Goal: Transaction & Acquisition: Purchase product/service

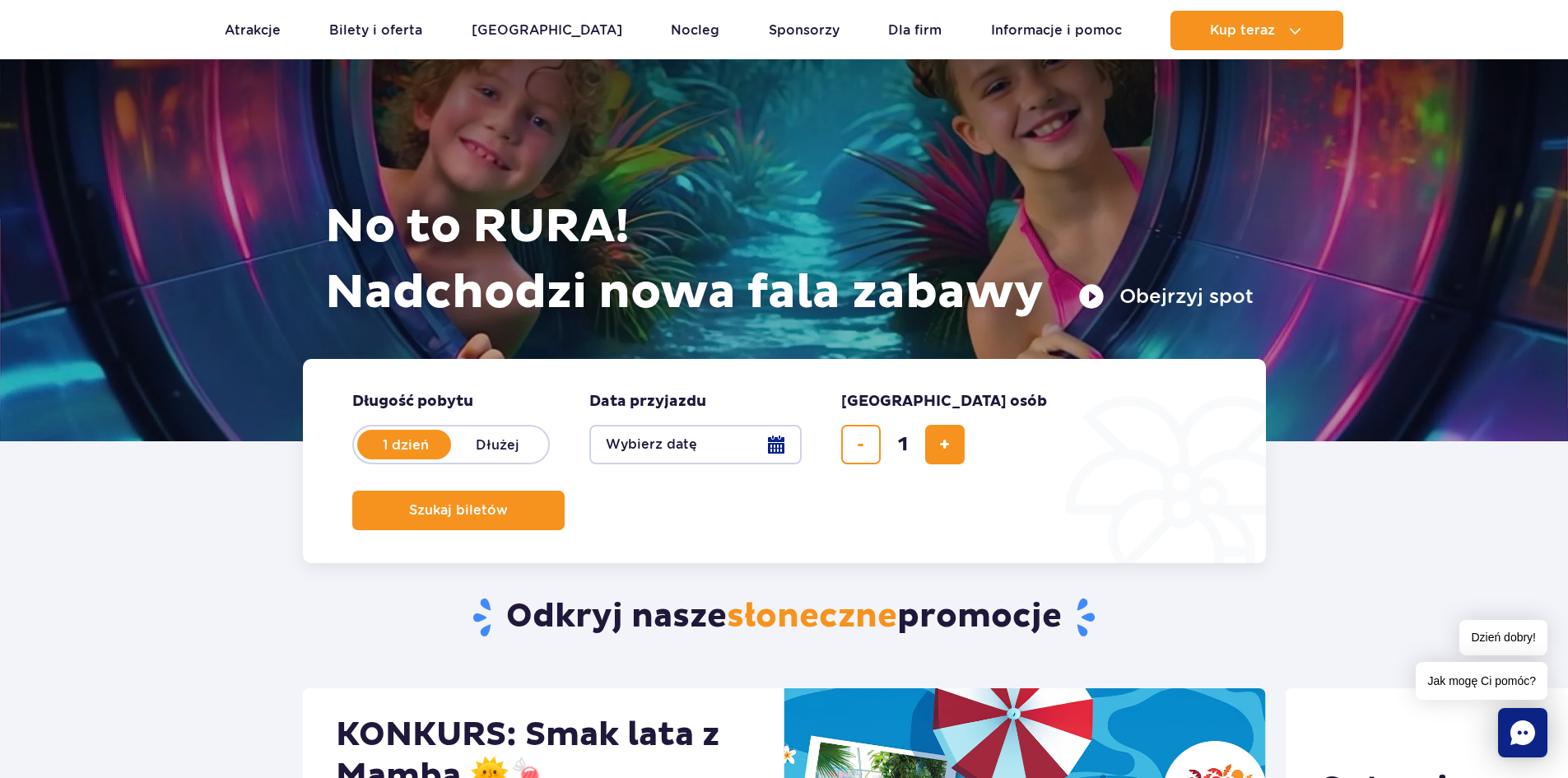
scroll to position [82, 0]
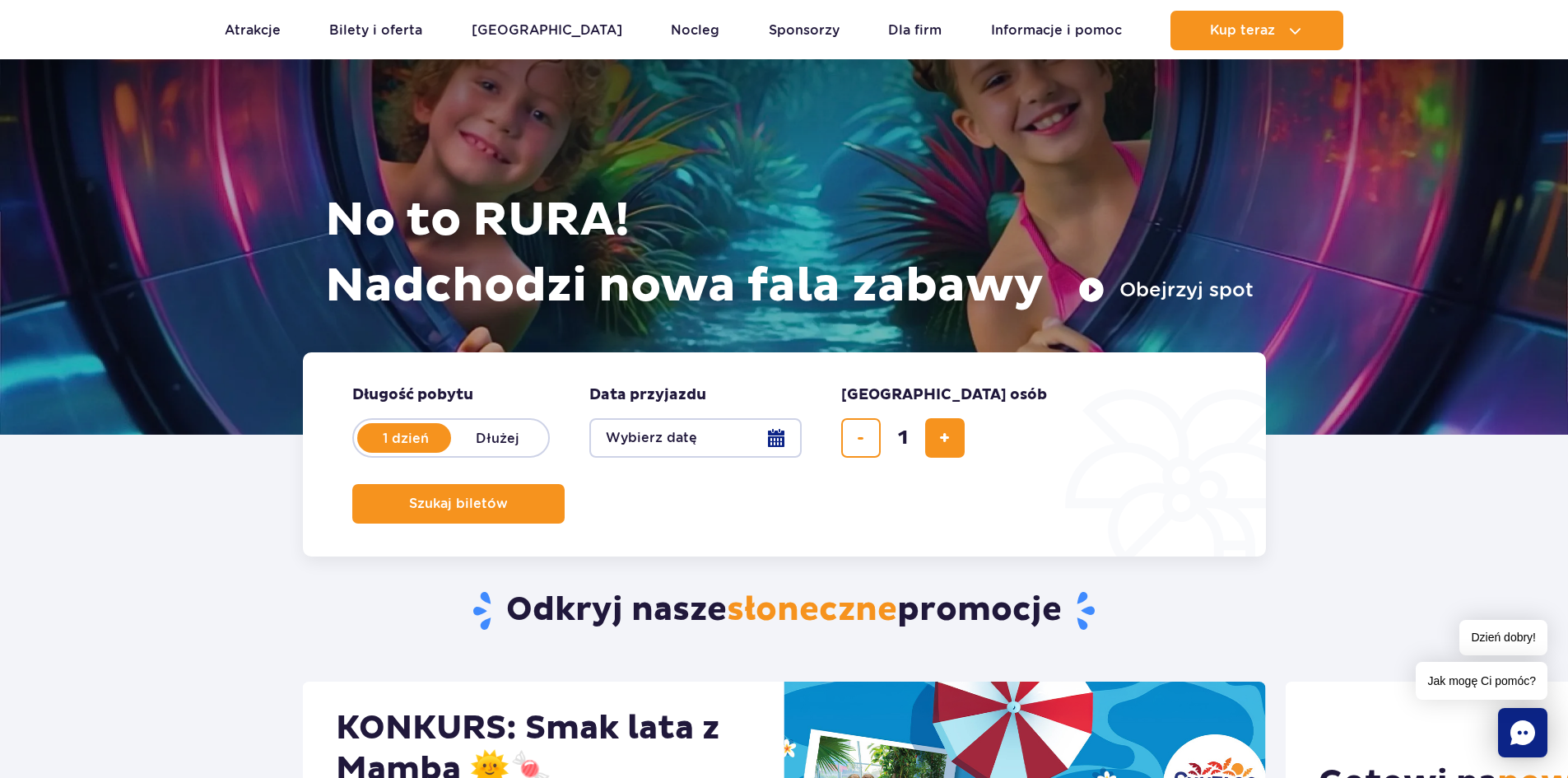
click at [510, 442] on label "Dłużej" at bounding box center [498, 438] width 94 height 35
click at [469, 452] on input "Dłużej" at bounding box center [461, 454] width 18 height 3
radio input "false"
radio input "true"
click at [427, 437] on label "1 dzień" at bounding box center [405, 438] width 94 height 35
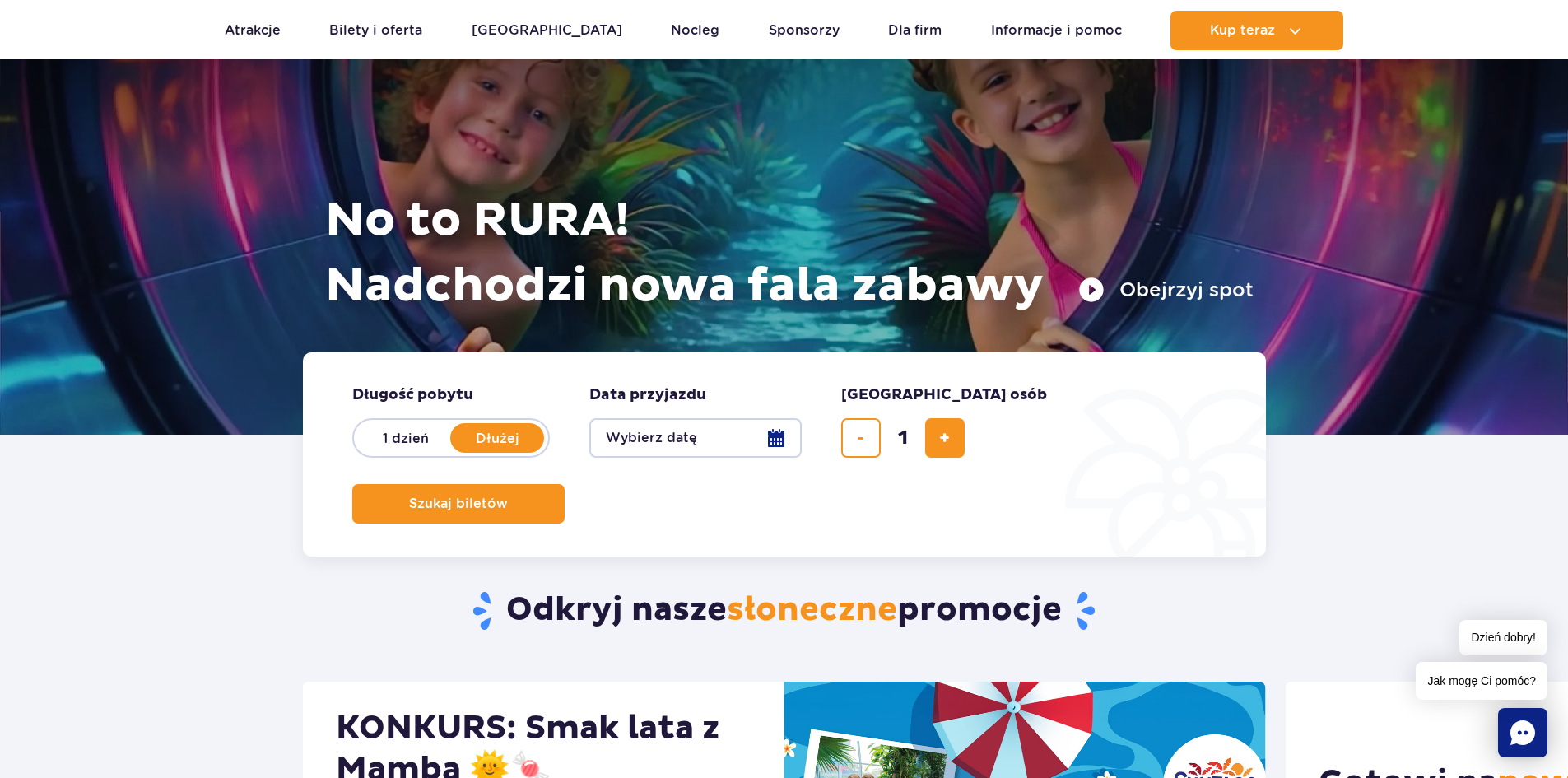
click at [377, 452] on input "1 dzień" at bounding box center [368, 454] width 18 height 3
radio input "true"
click at [632, 442] on button "Wybierz datę" at bounding box center [695, 438] width 212 height 40
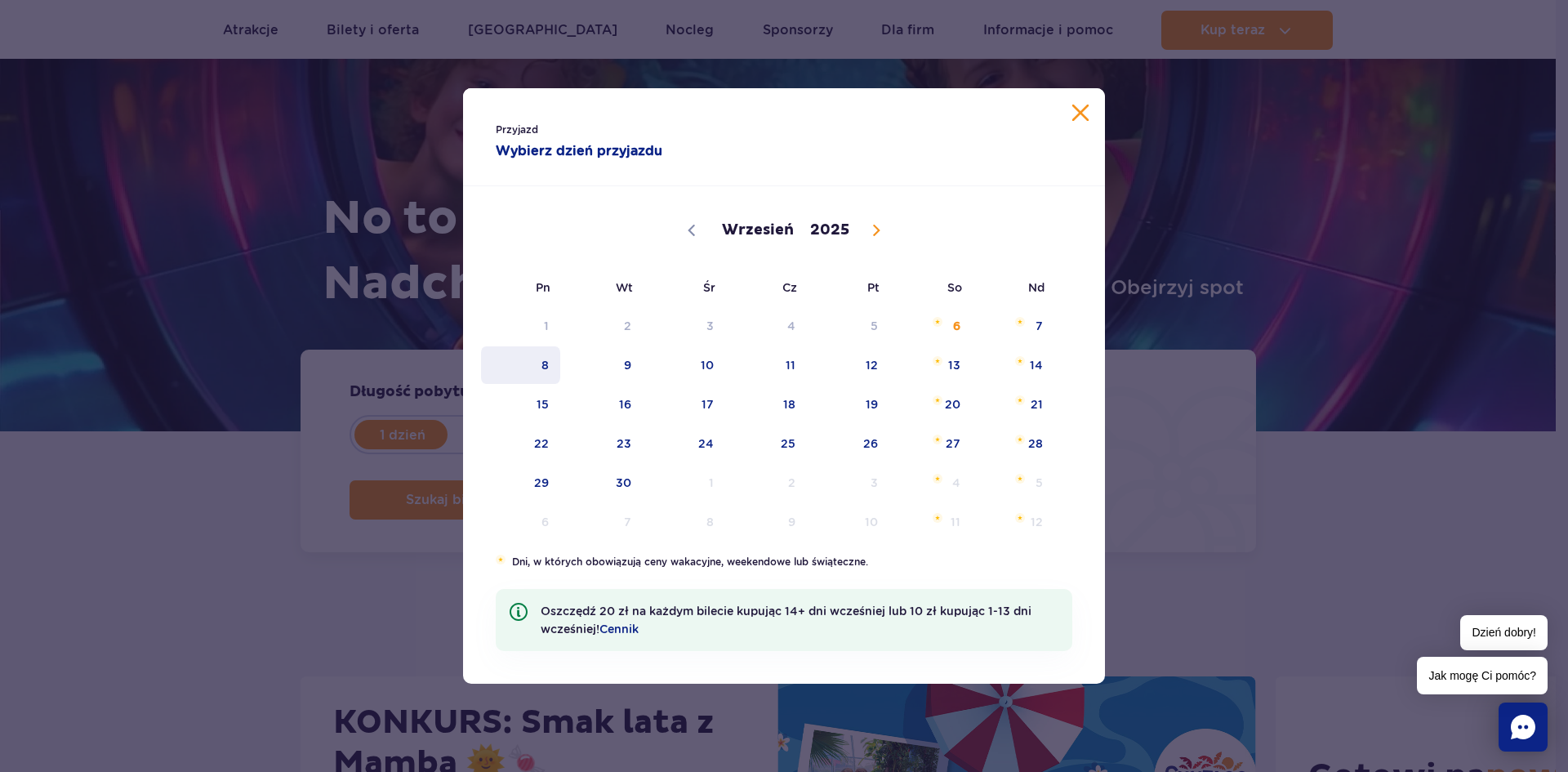
click at [532, 357] on span "8" at bounding box center [520, 365] width 82 height 38
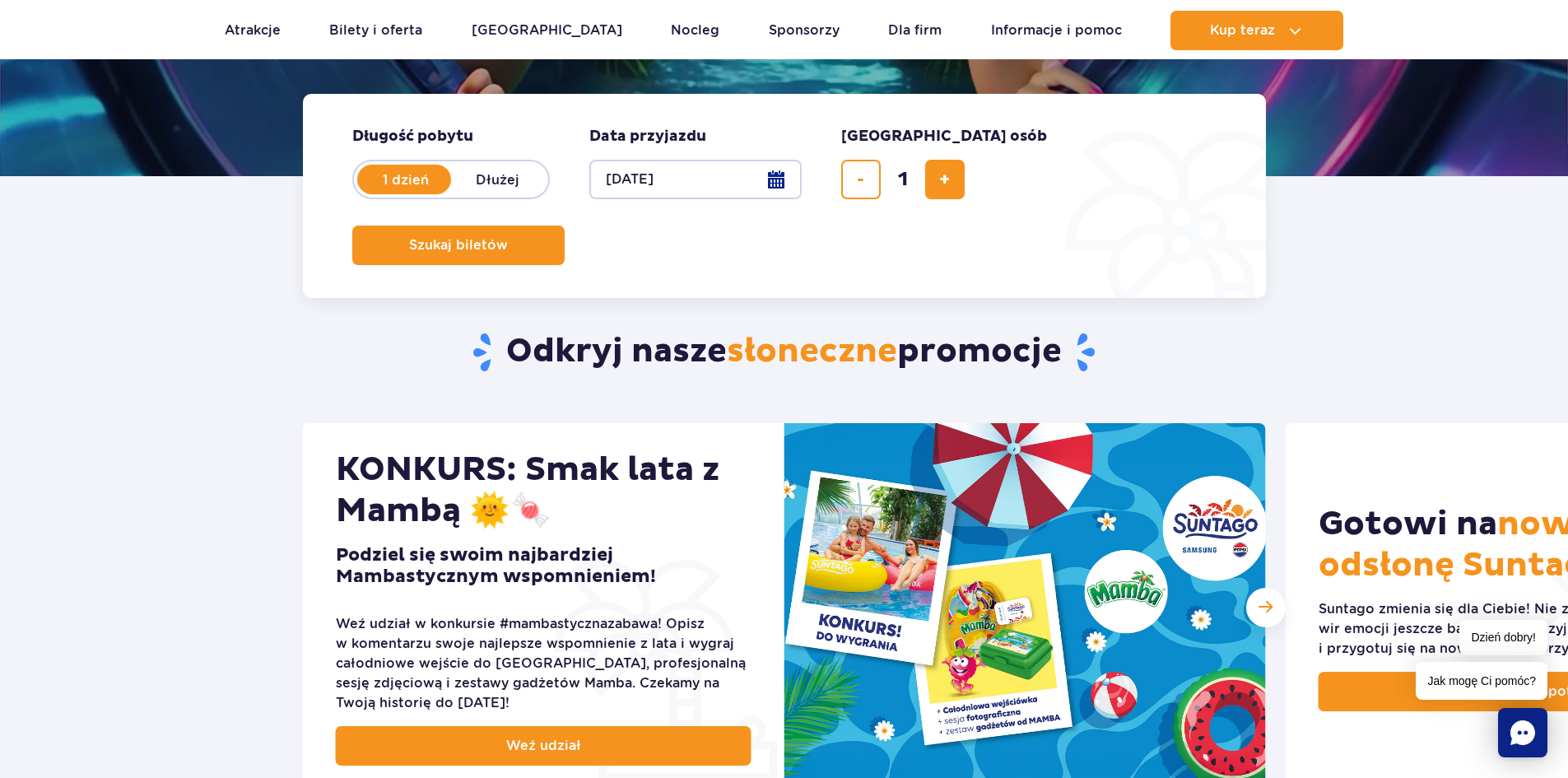
scroll to position [247, 0]
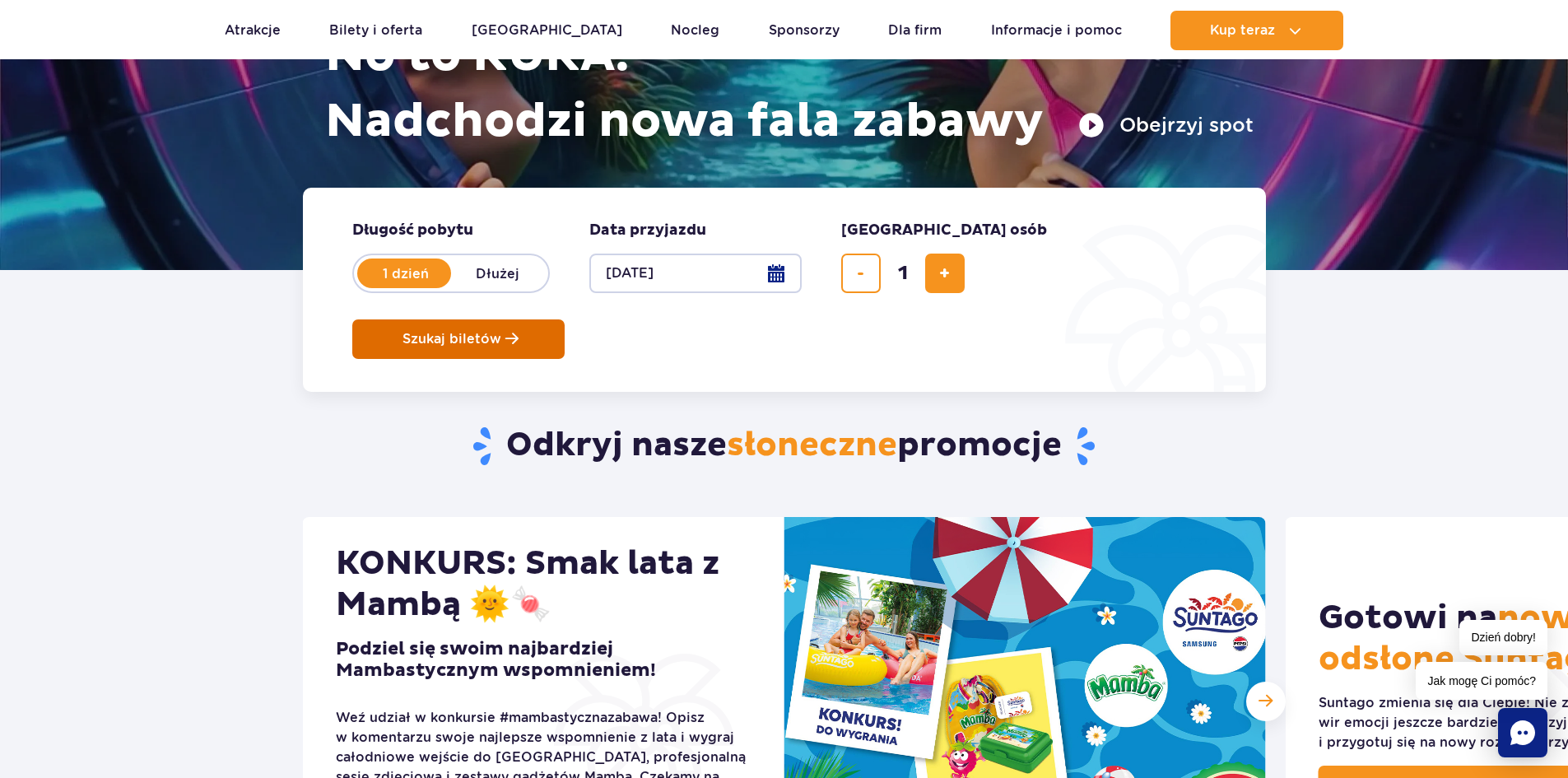
click at [501, 331] on span "Szukaj biletów" at bounding box center [451, 339] width 99 height 15
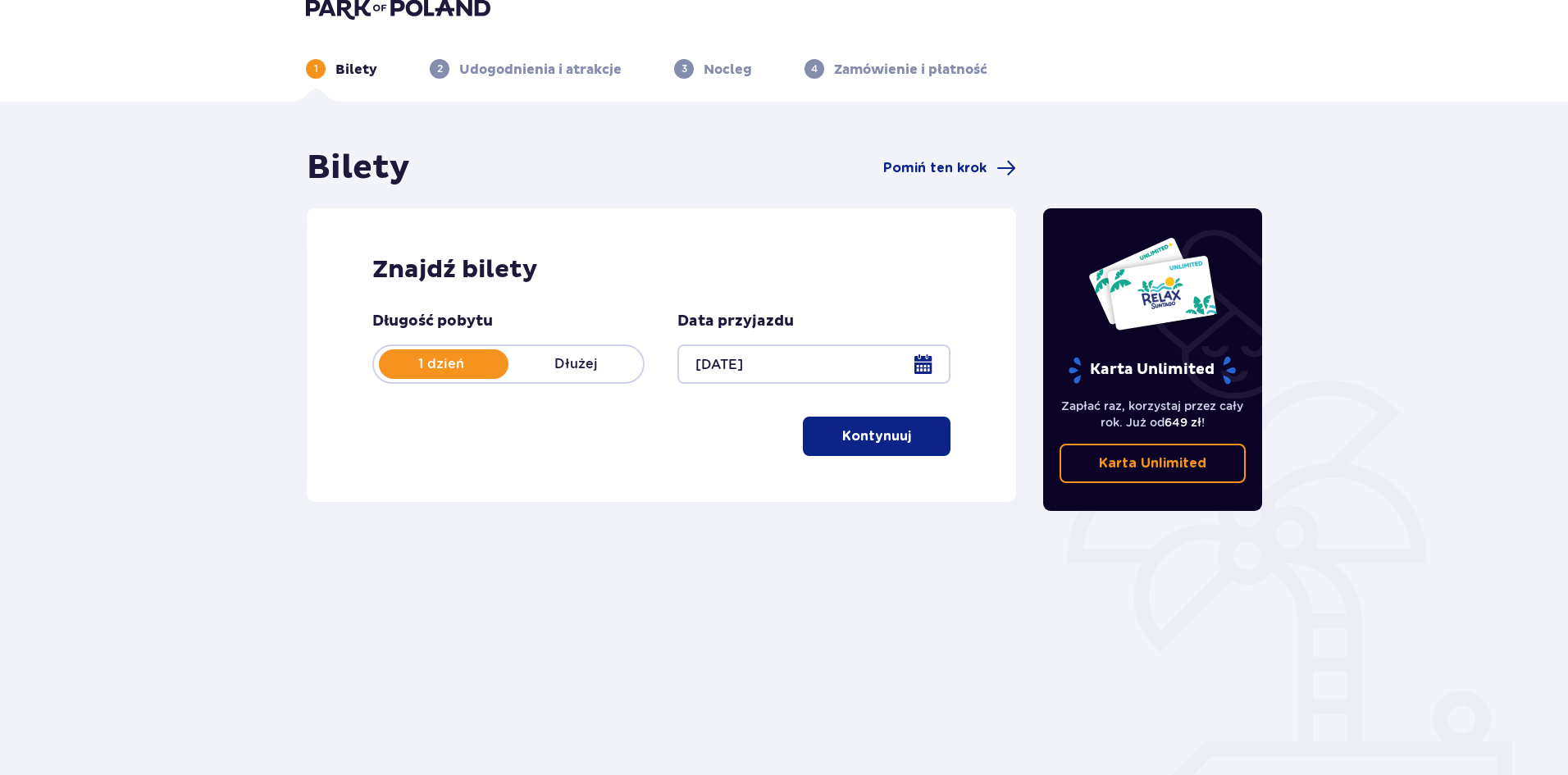
scroll to position [61, 0]
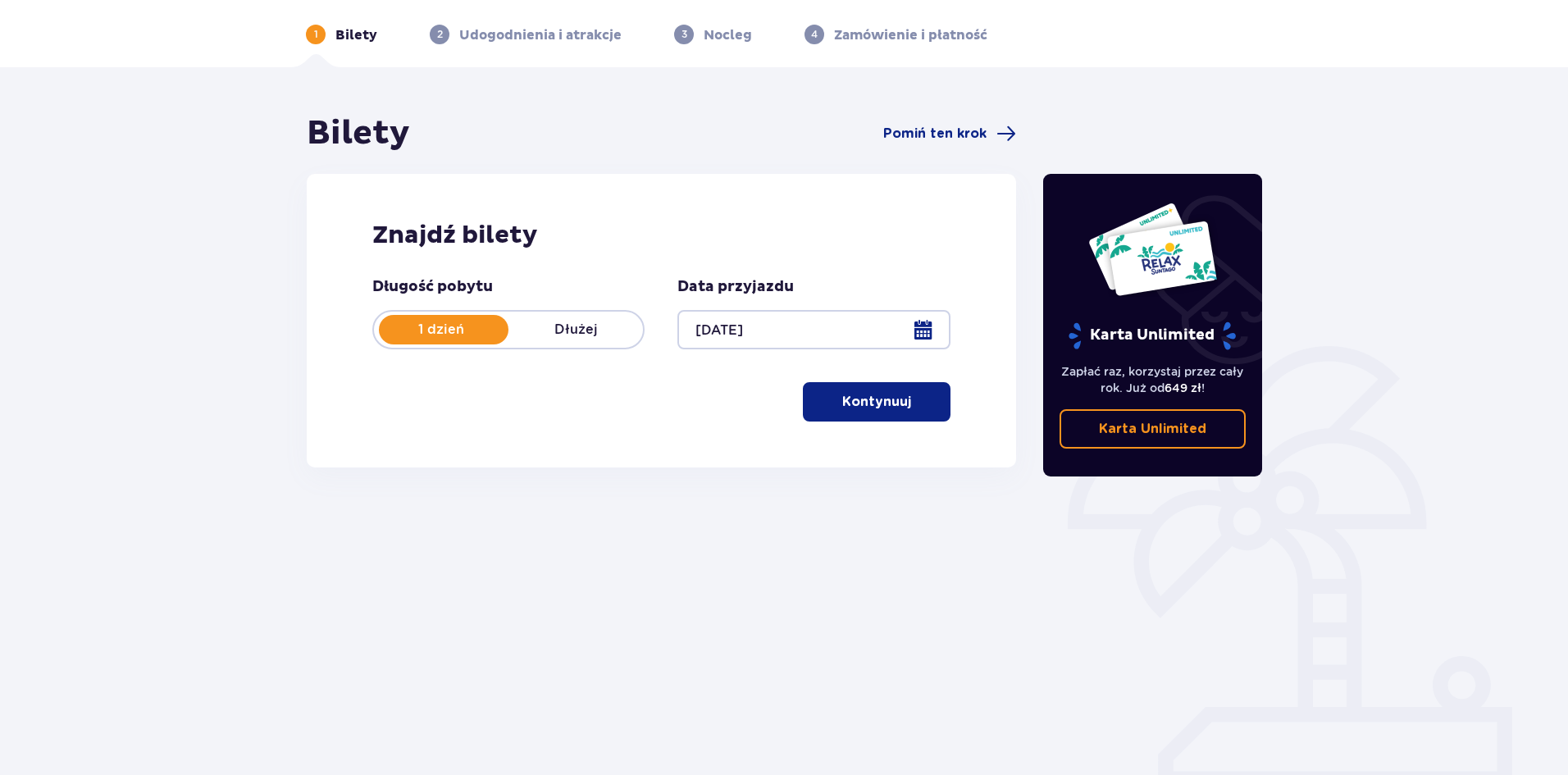
click at [869, 400] on p "Kontynuuj" at bounding box center [876, 402] width 68 height 18
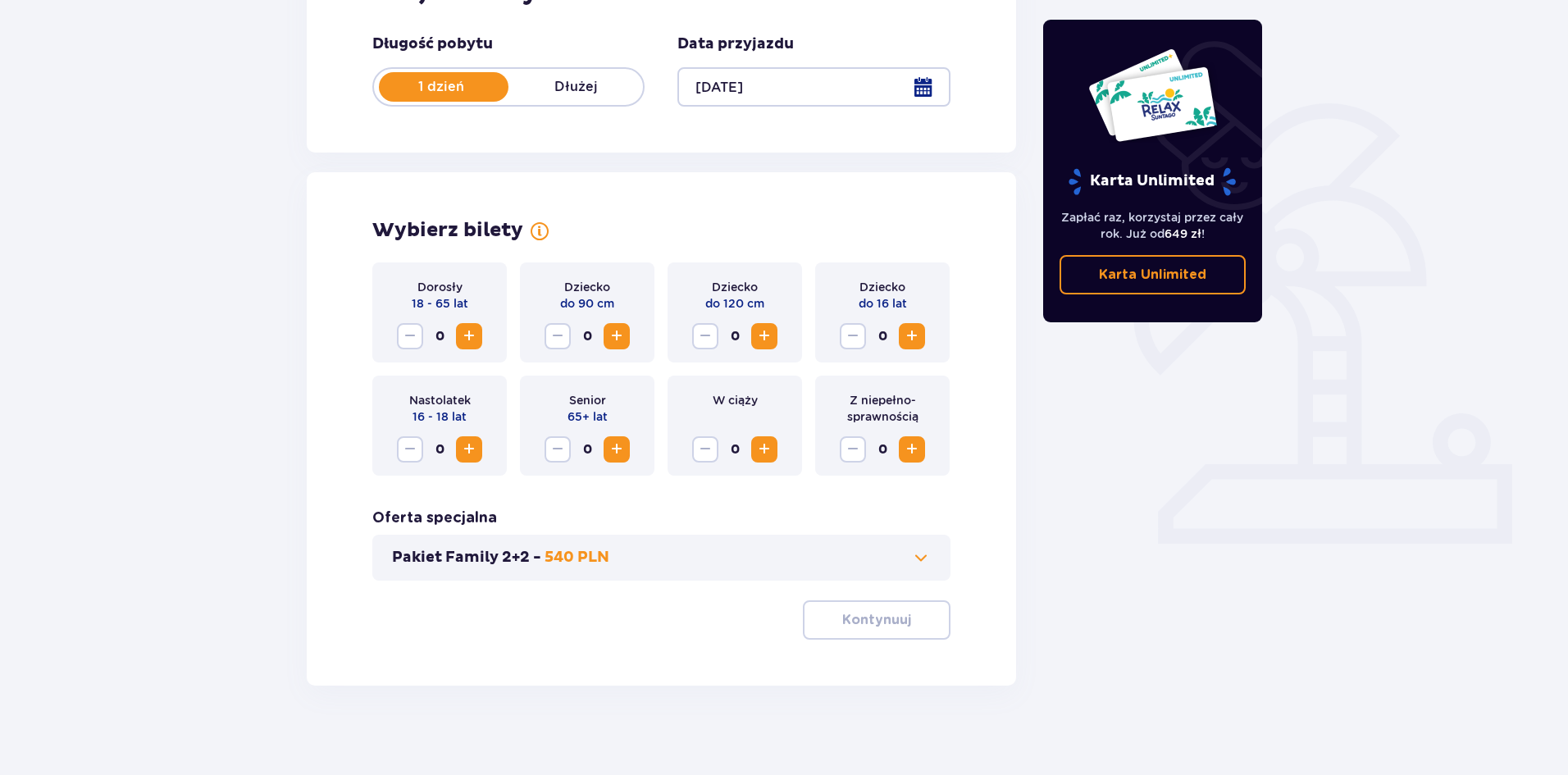
scroll to position [313, 0]
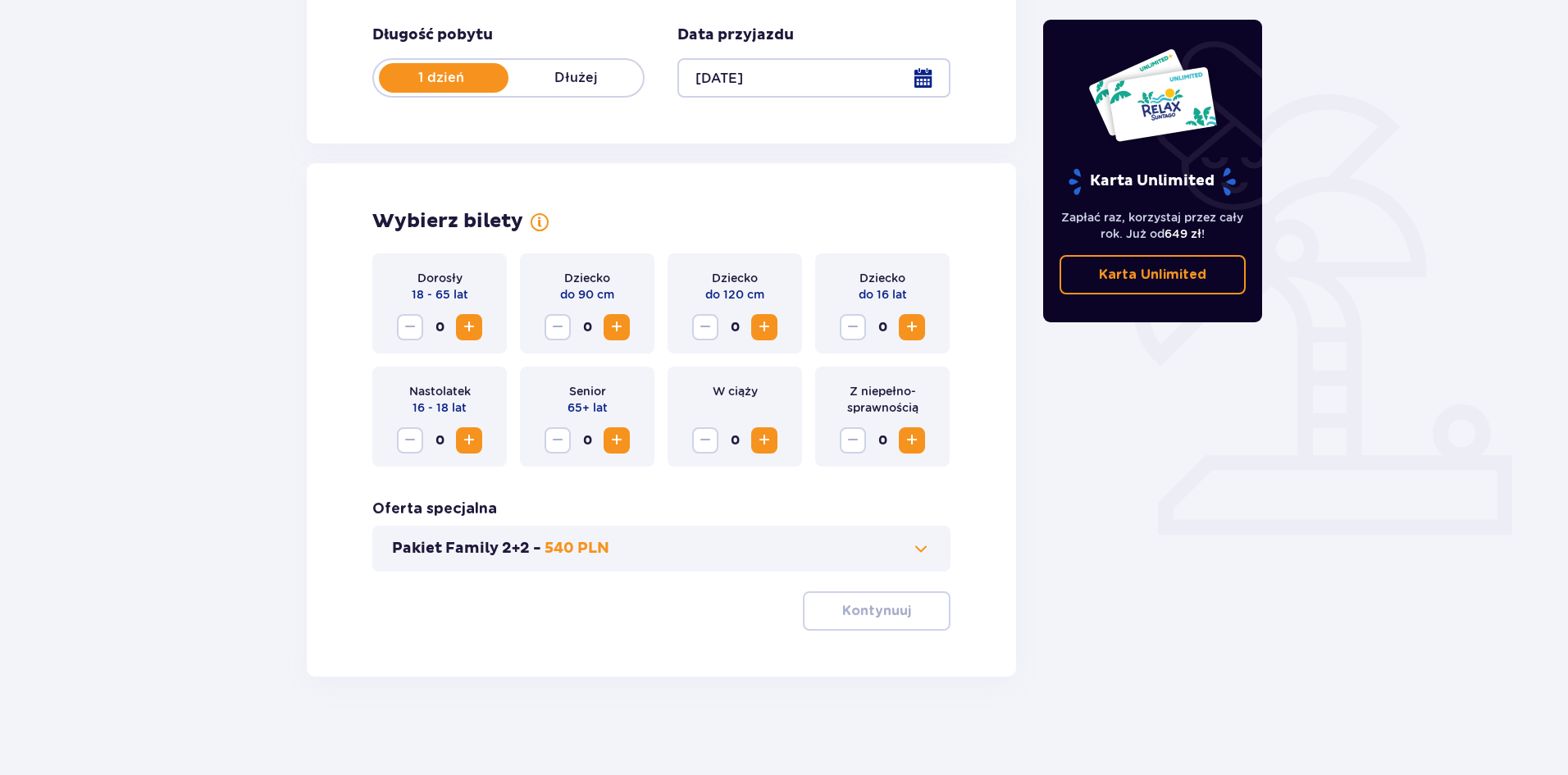
click at [479, 325] on button "Increase" at bounding box center [469, 328] width 26 height 26
click at [868, 605] on p "Kontynuuj" at bounding box center [876, 611] width 68 height 18
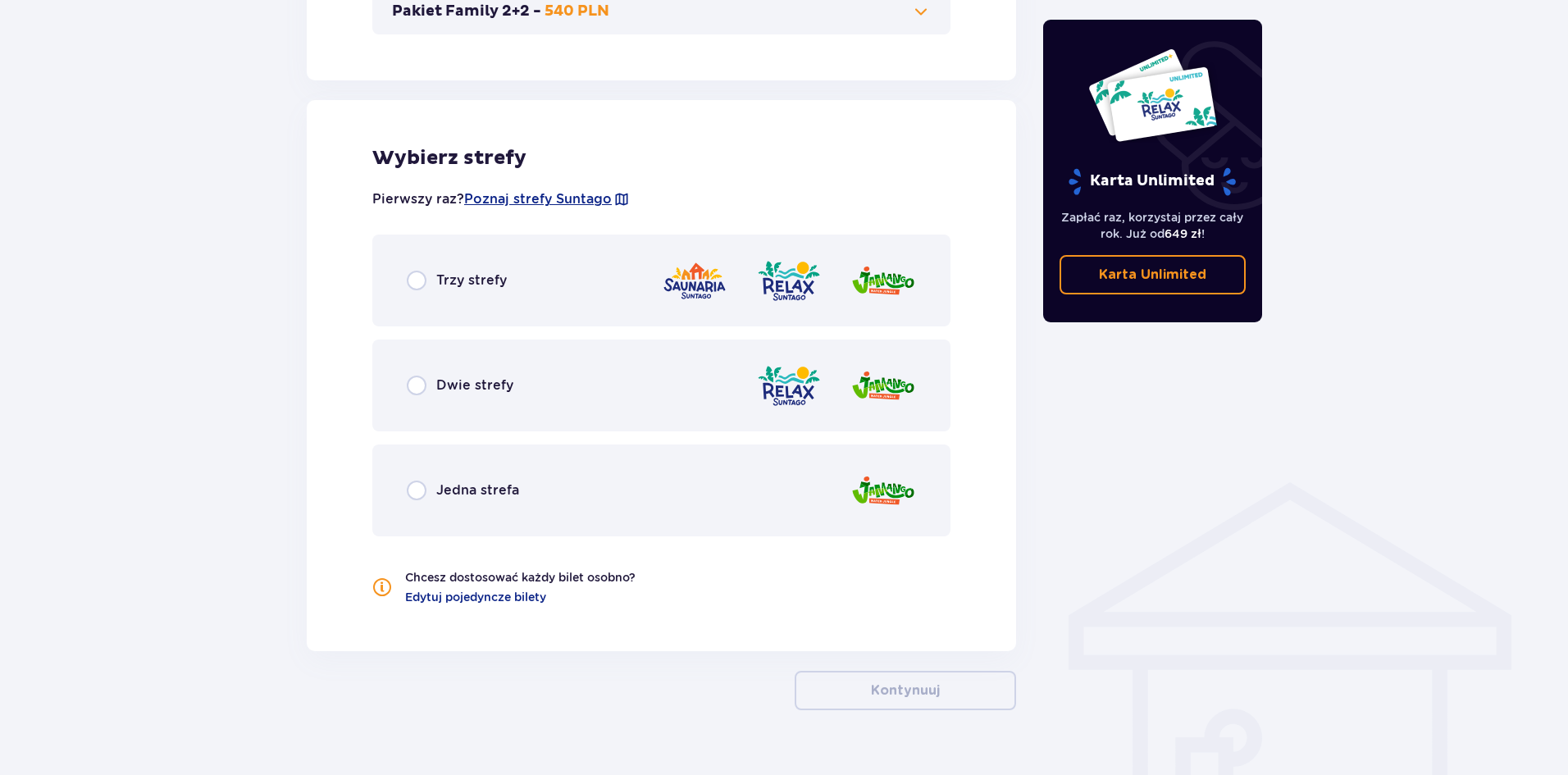
scroll to position [883, 0]
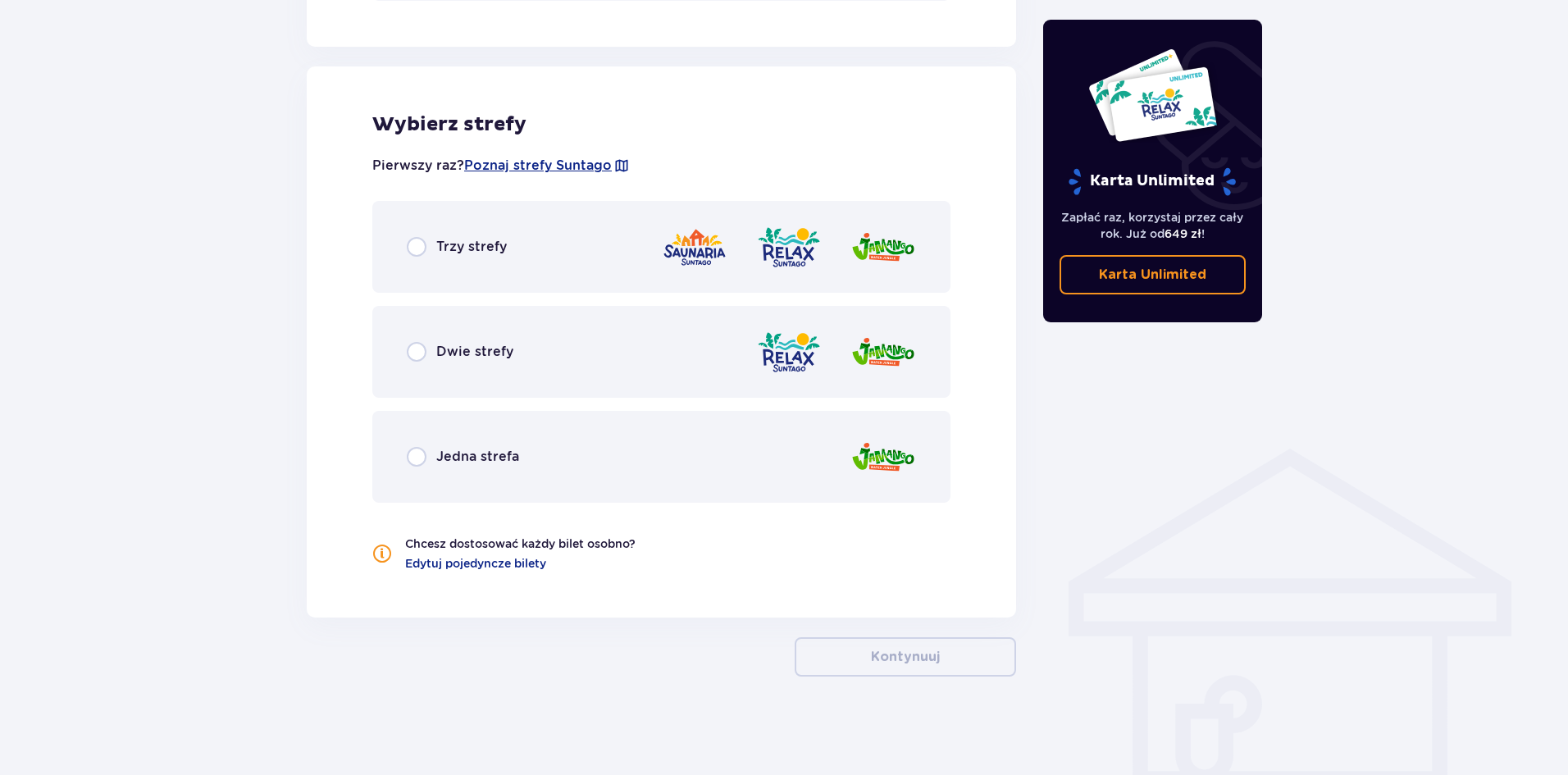
click at [485, 365] on div "Dwie strefy" at bounding box center [661, 352] width 579 height 92
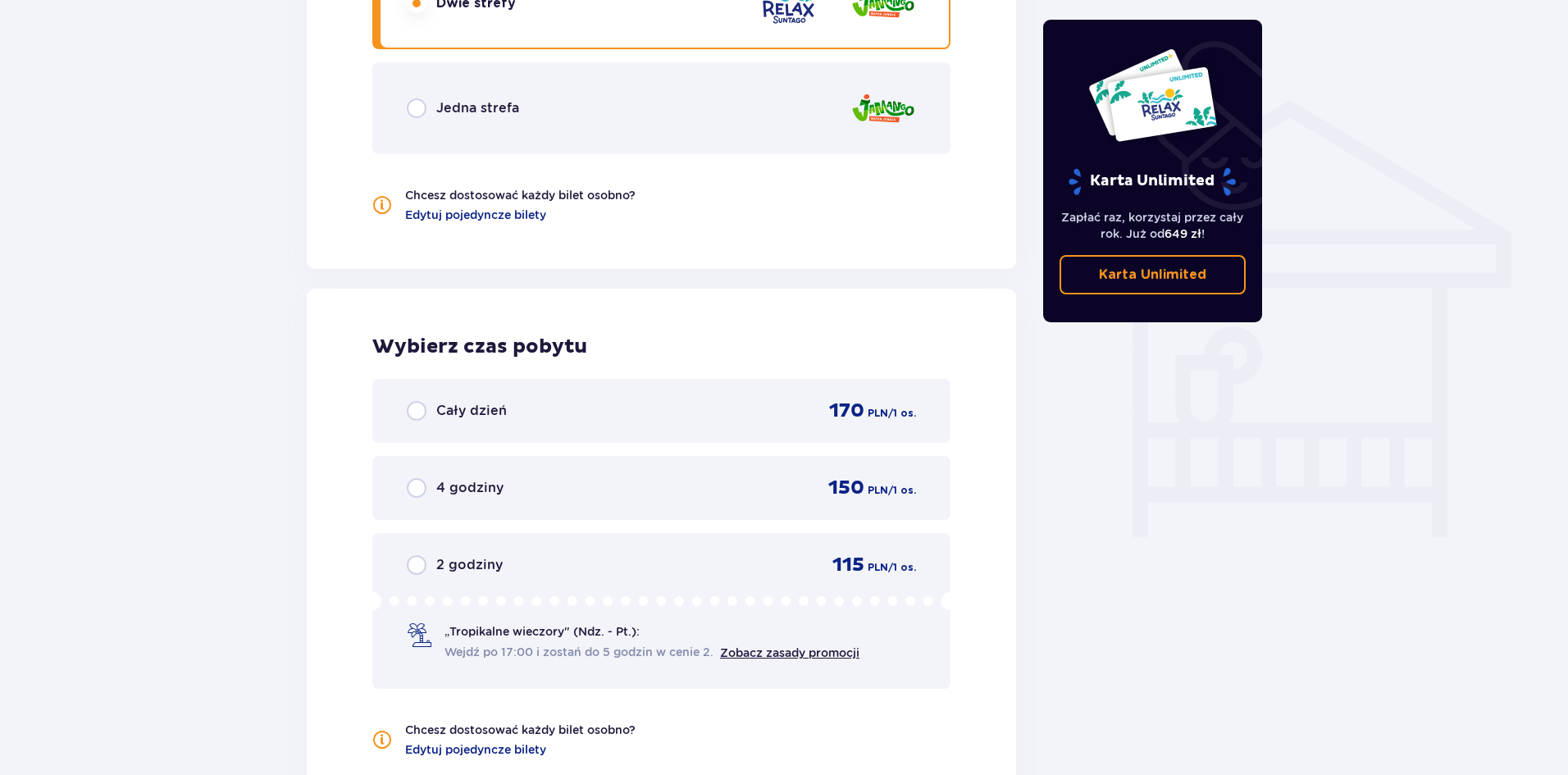
scroll to position [1254, 0]
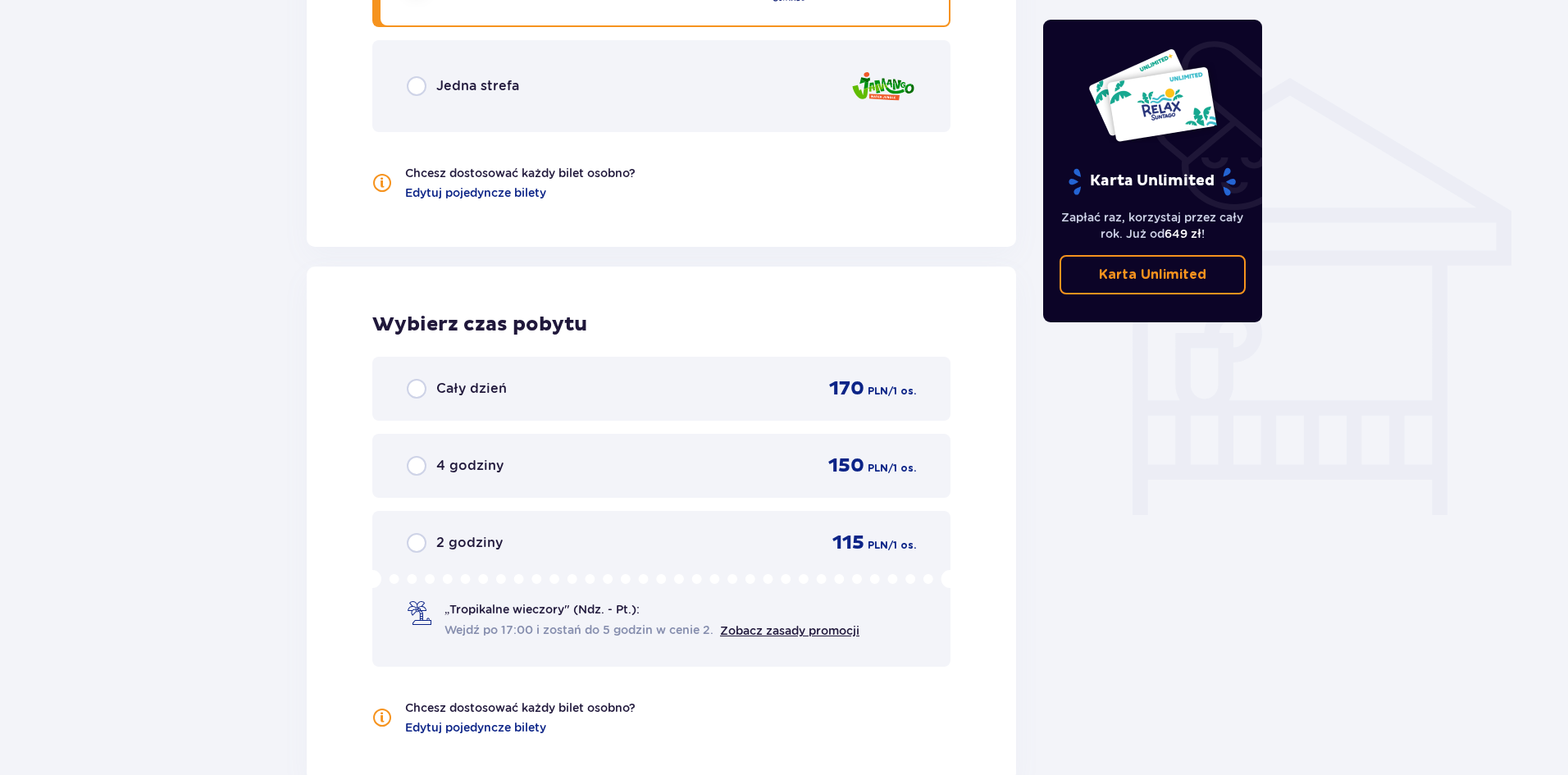
click at [462, 397] on p "Cały dzień" at bounding box center [471, 389] width 70 height 18
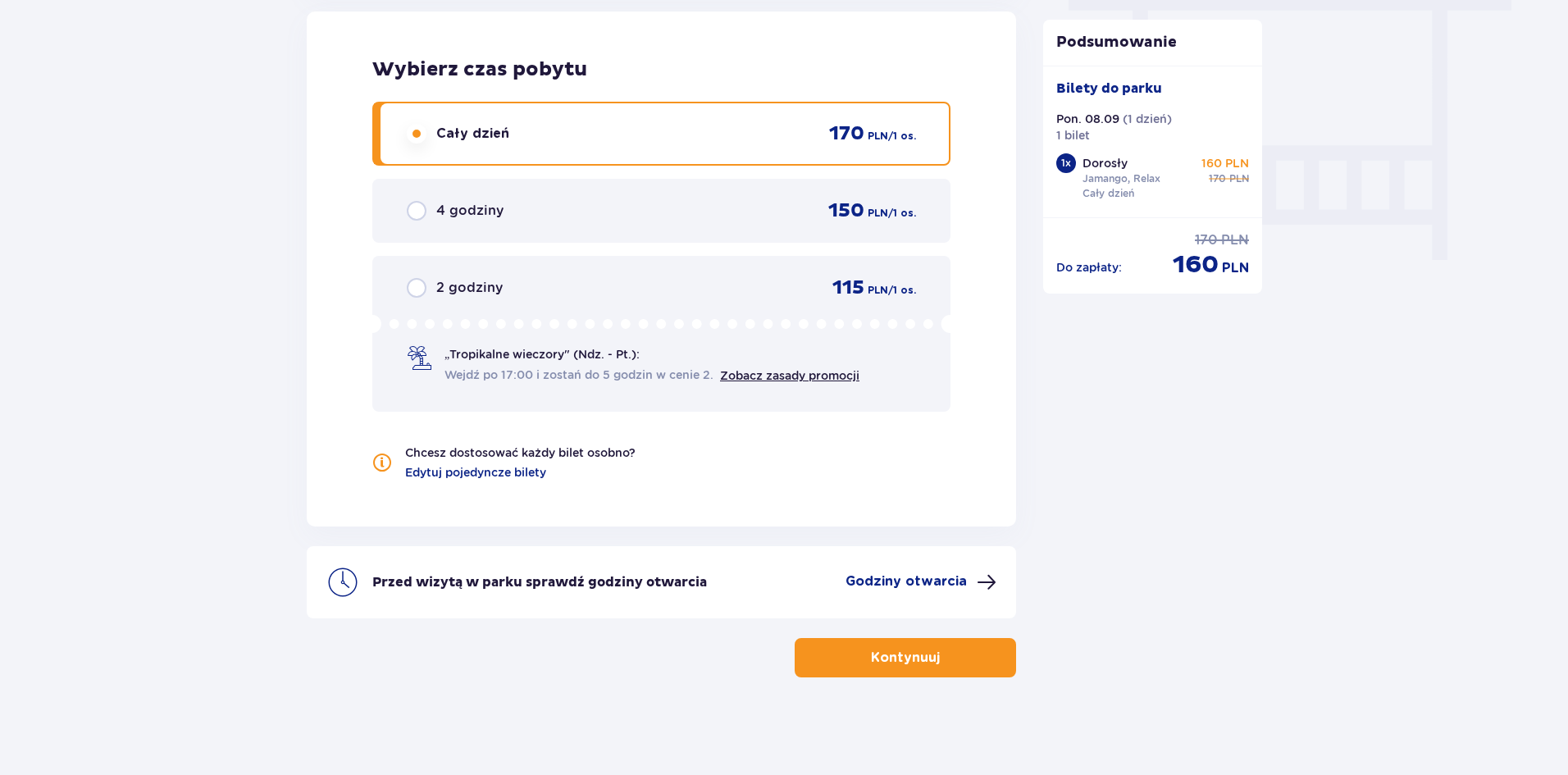
scroll to position [1510, 0]
click at [937, 659] on span "button" at bounding box center [943, 657] width 20 height 20
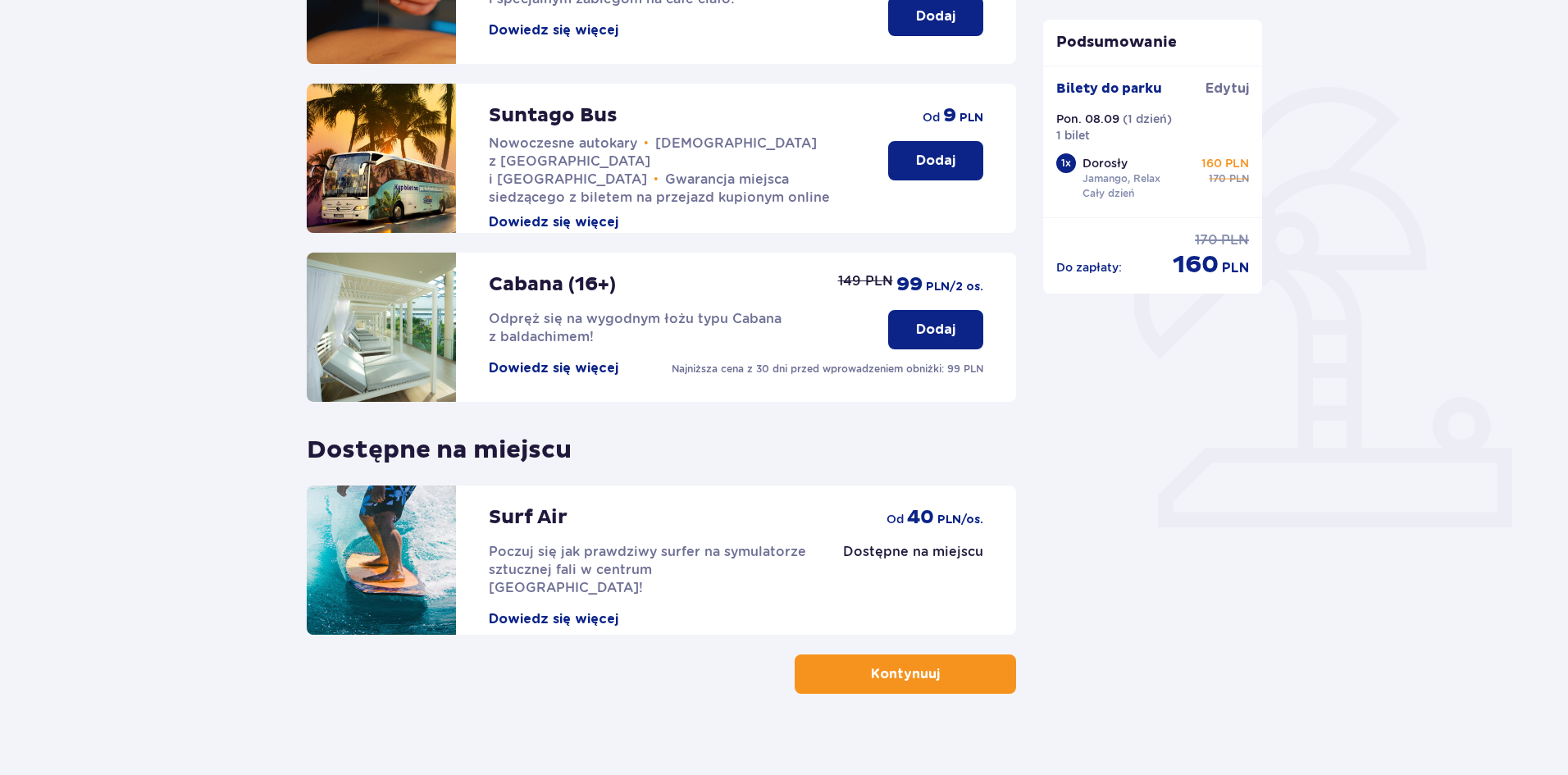
scroll to position [328, 0]
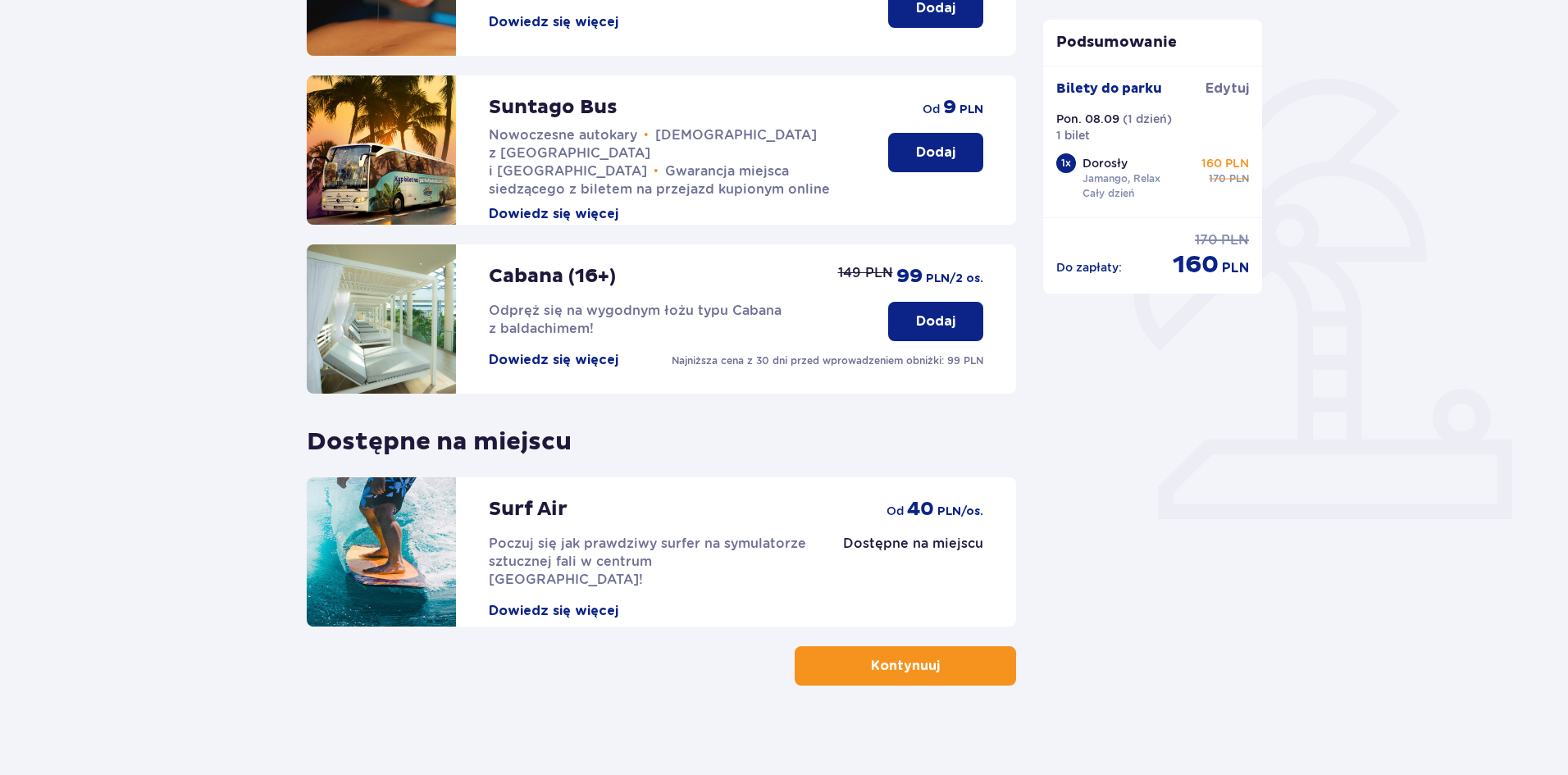
click at [920, 677] on button "Kontynuuj" at bounding box center [905, 666] width 221 height 40
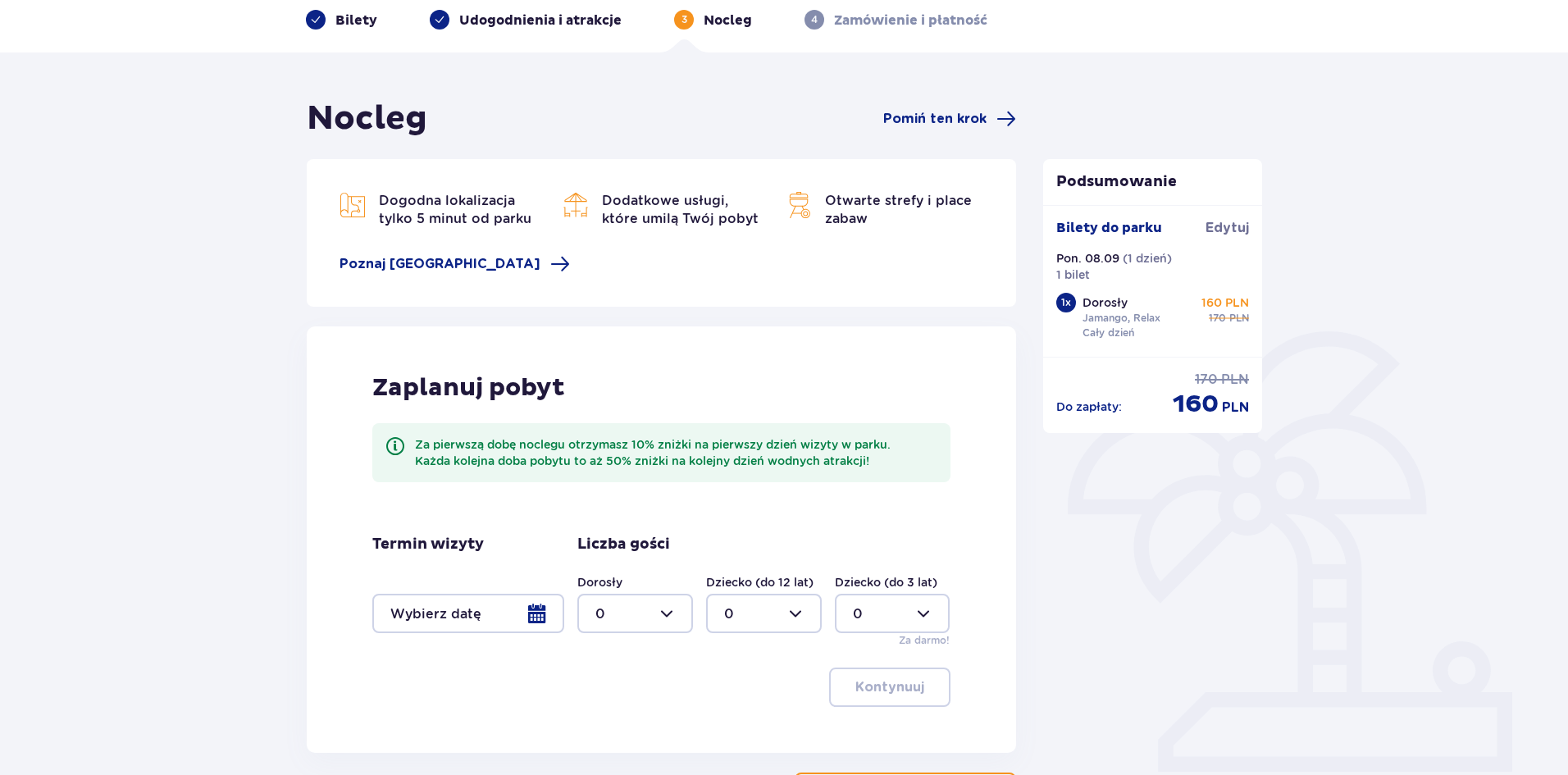
scroll to position [82, 0]
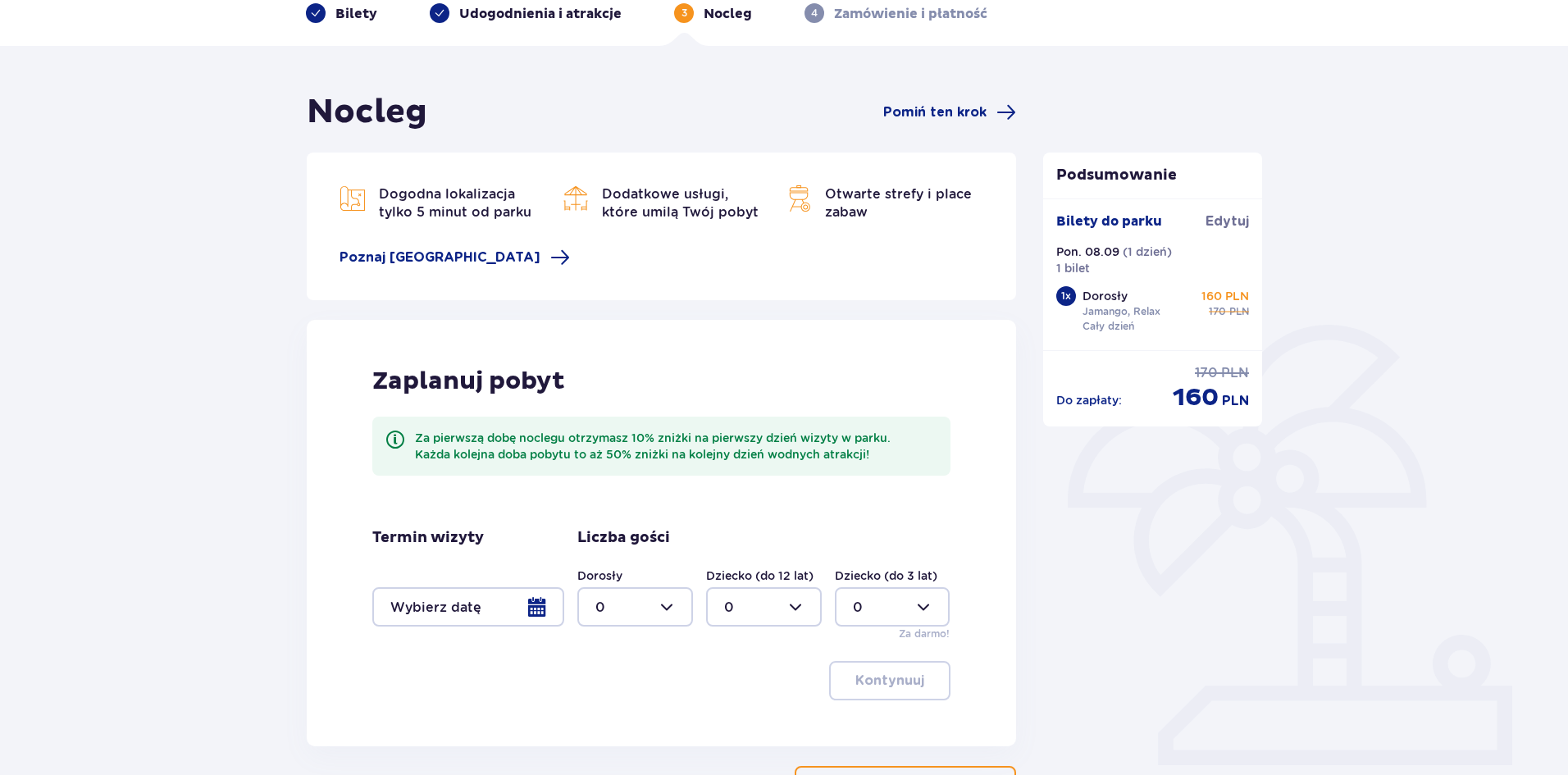
click at [676, 608] on div at bounding box center [635, 607] width 116 height 40
click at [649, 469] on span "1" at bounding box center [635, 481] width 112 height 35
type input "1"
click at [529, 613] on div at bounding box center [468, 607] width 192 height 40
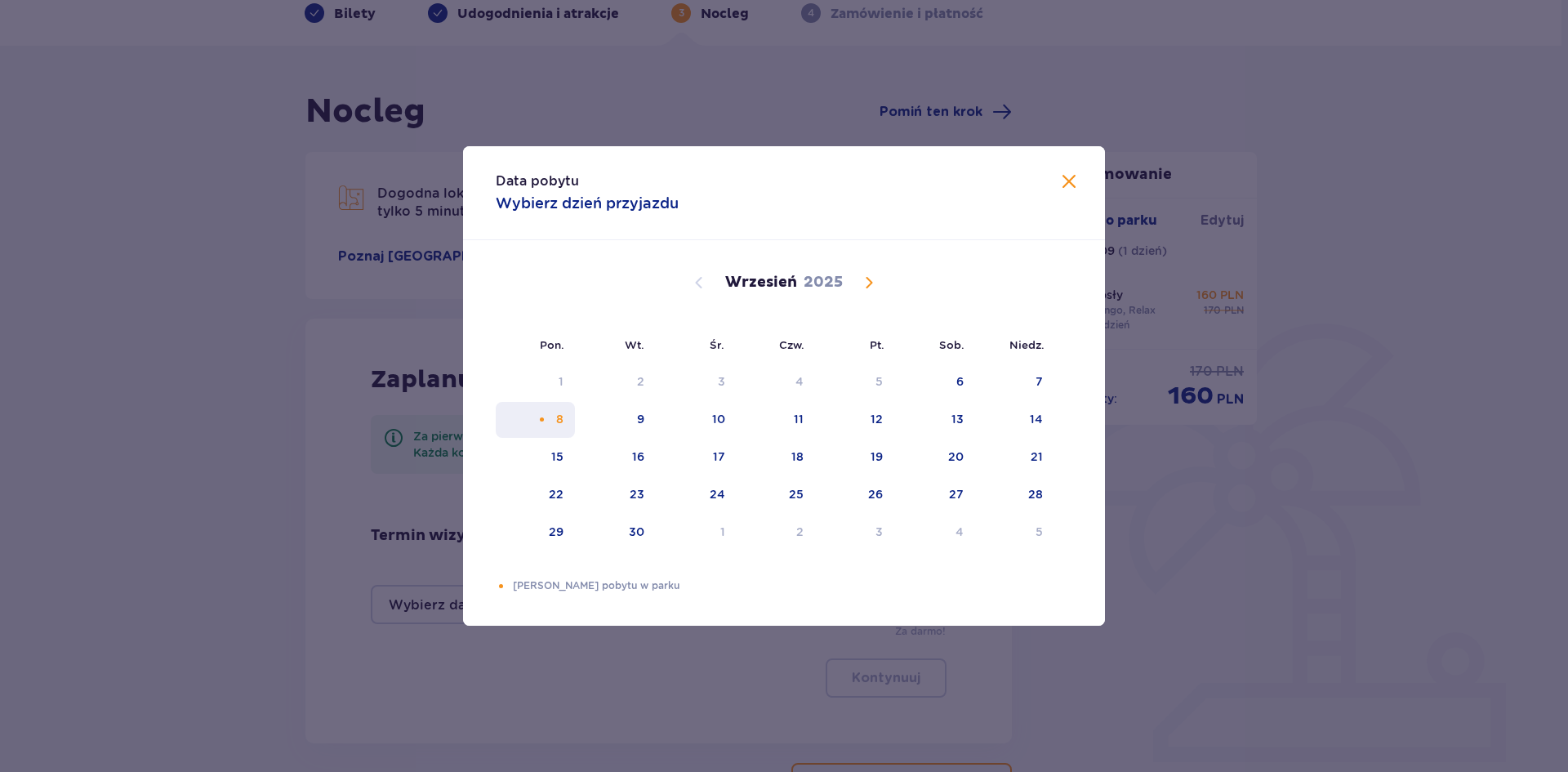
click at [559, 426] on div "8" at bounding box center [560, 419] width 7 height 16
click at [1071, 187] on span at bounding box center [1069, 183] width 20 height 20
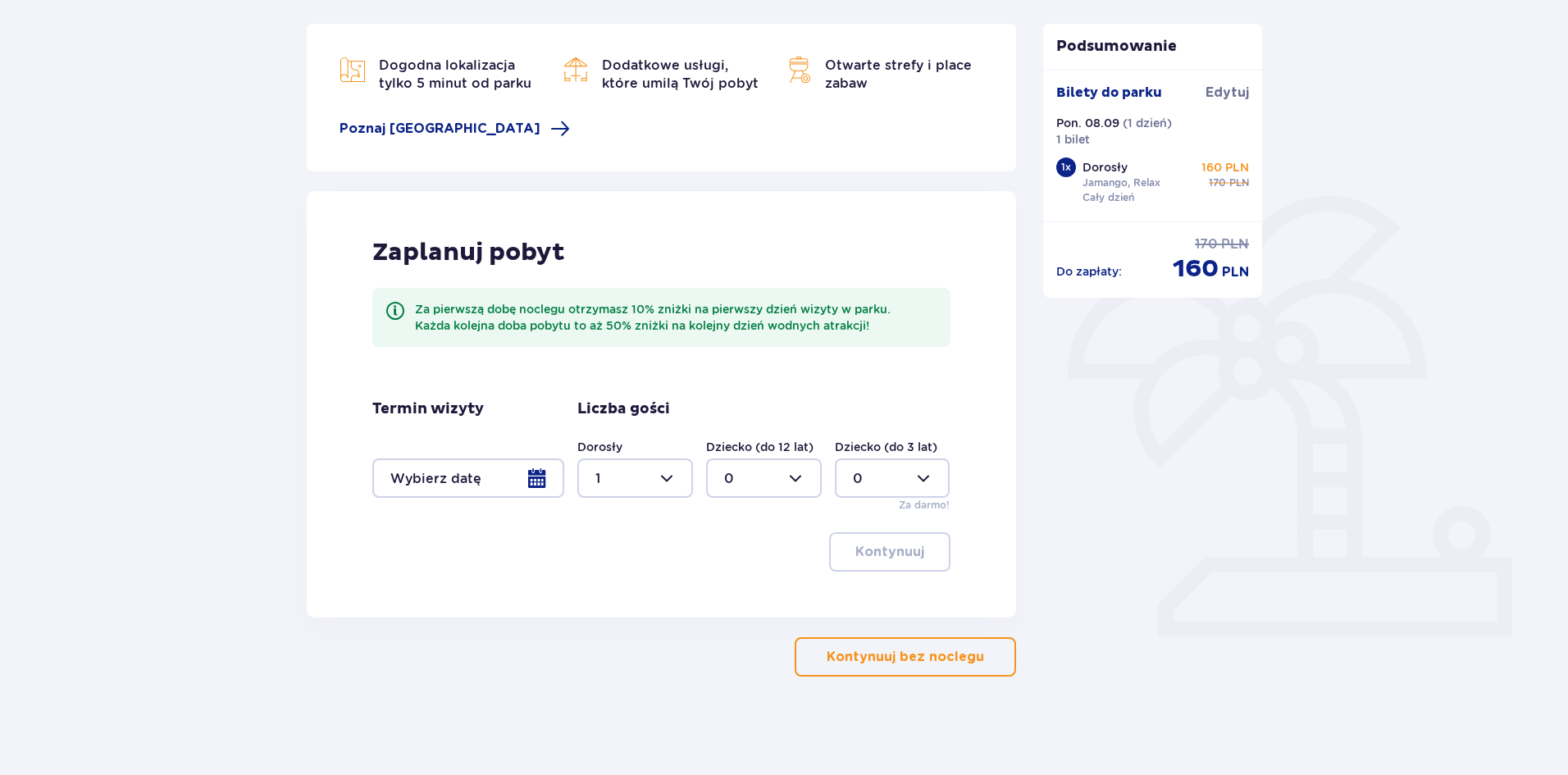
click at [911, 641] on button "Kontynuuj bez noclegu" at bounding box center [905, 657] width 221 height 40
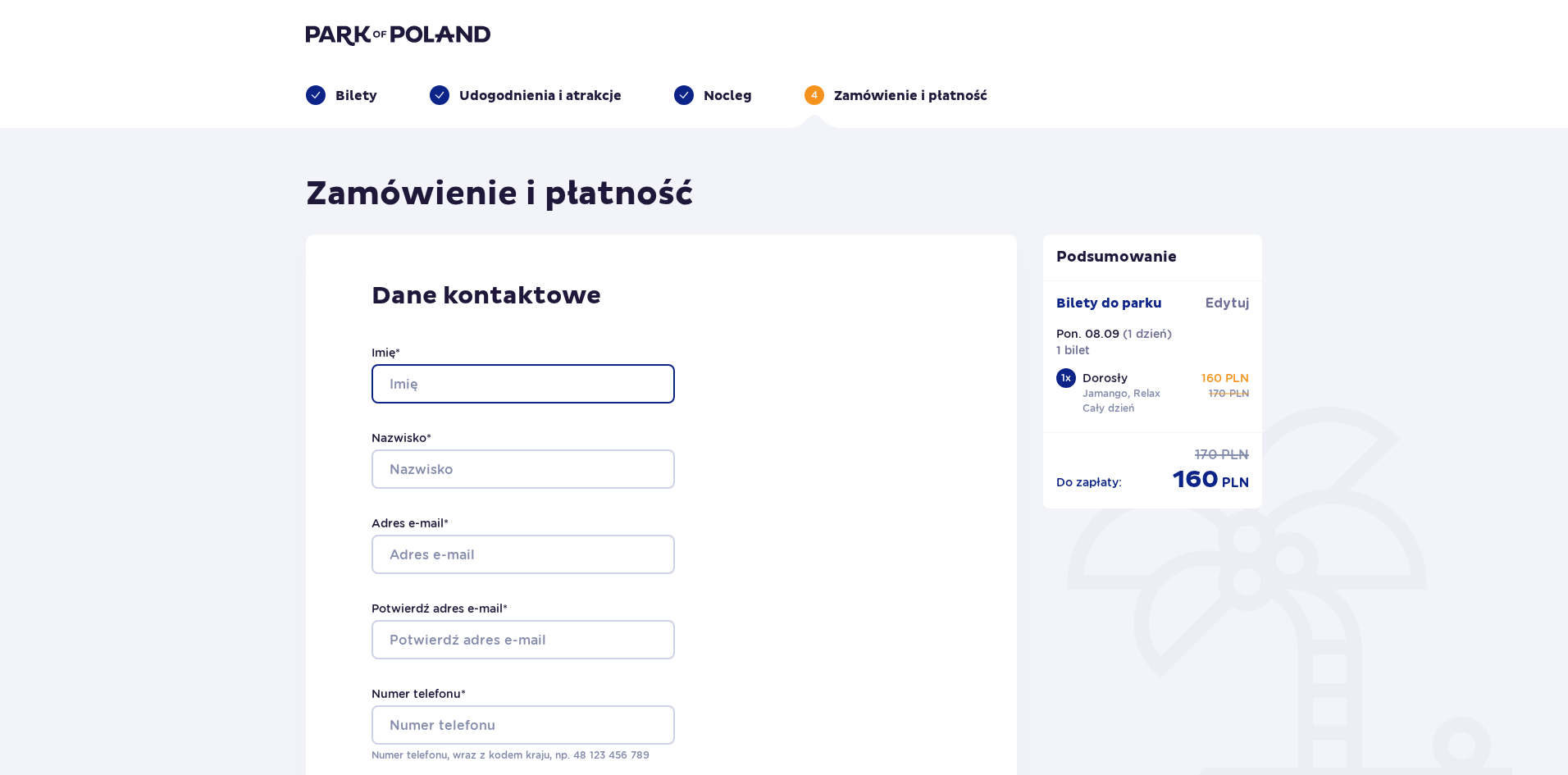
click at [633, 385] on input "Imię *" at bounding box center [523, 384] width 304 height 40
type input "Krzysztof"
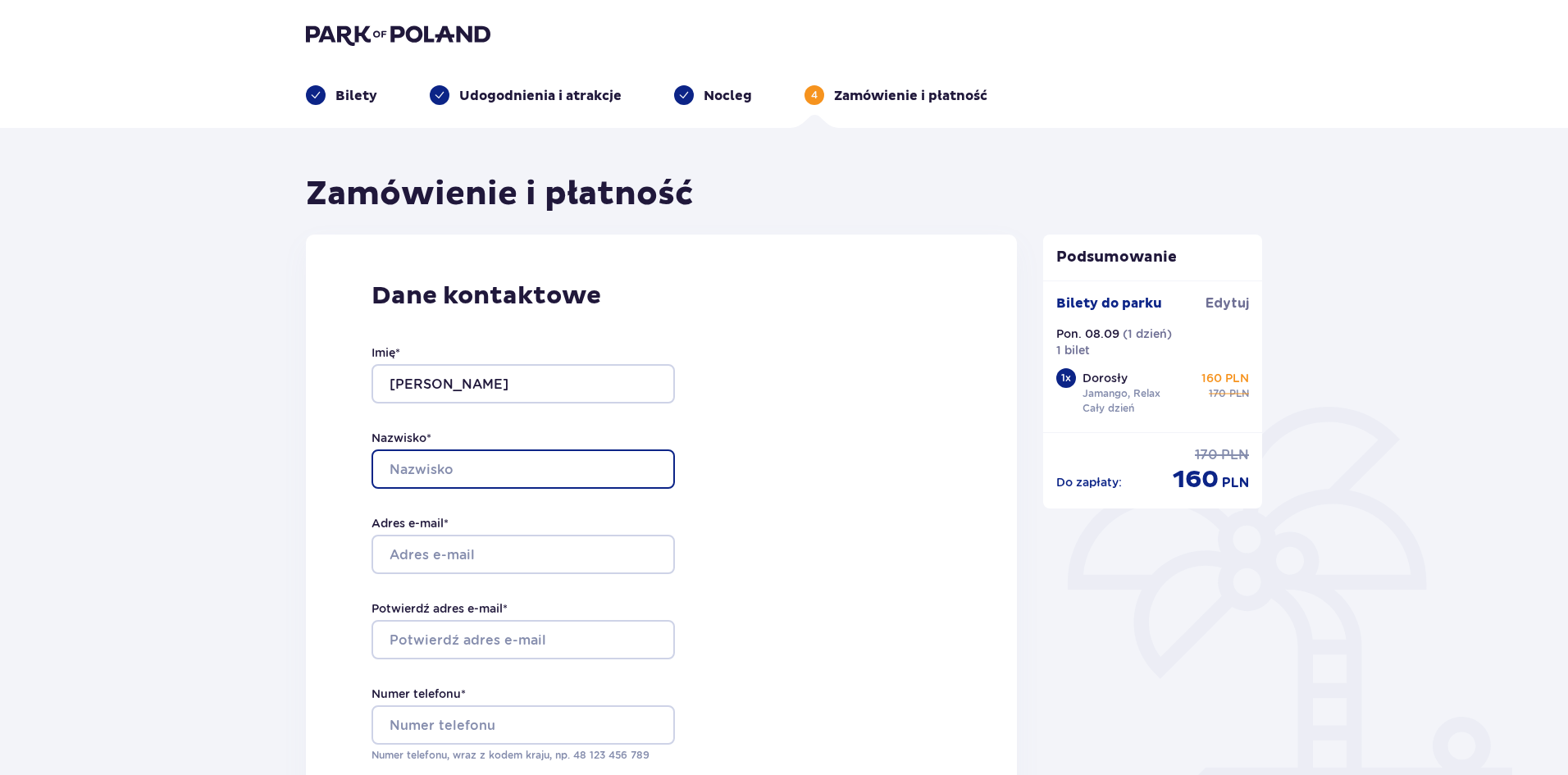
type input "Gawroński"
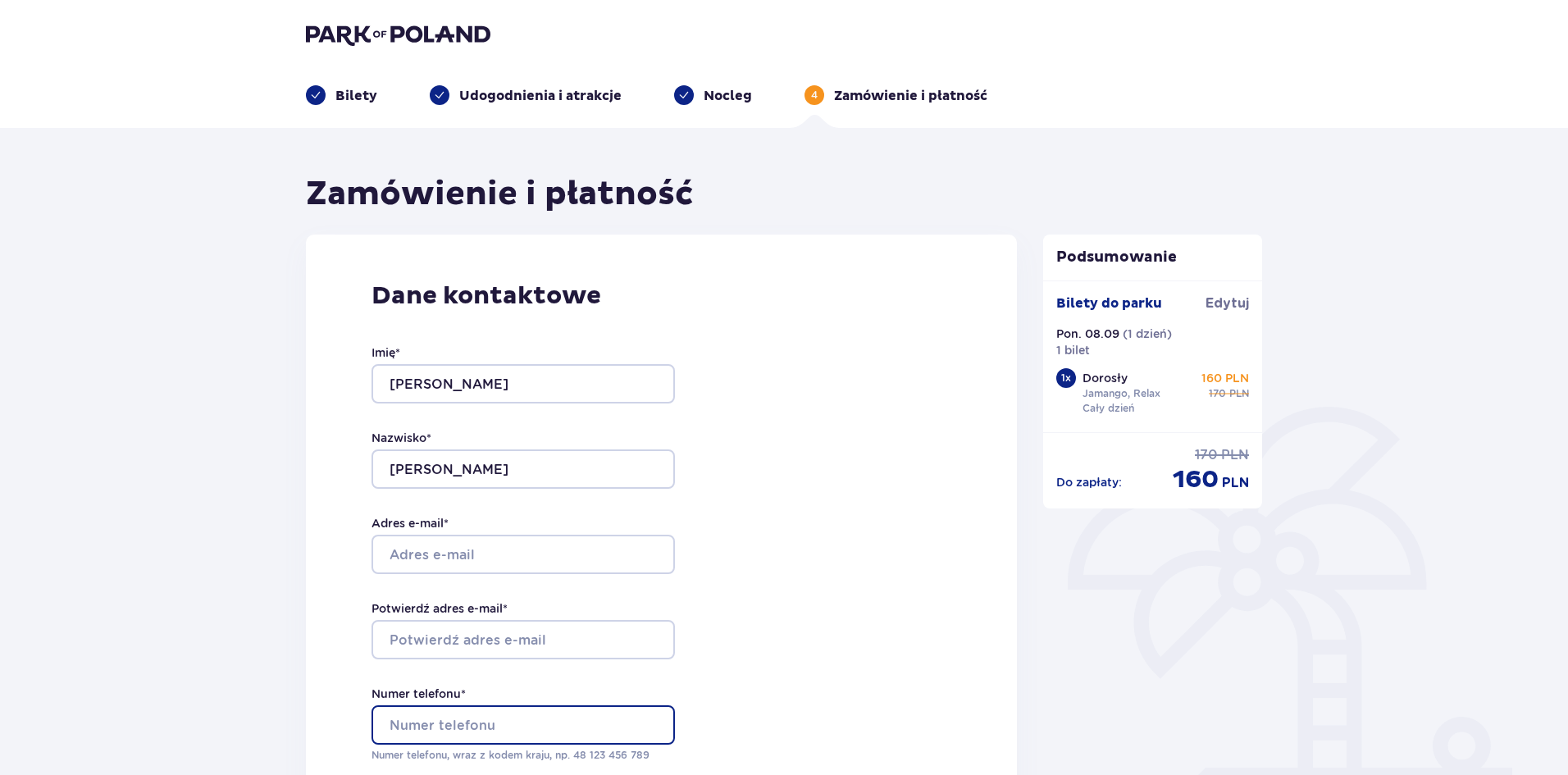
type input "577533647"
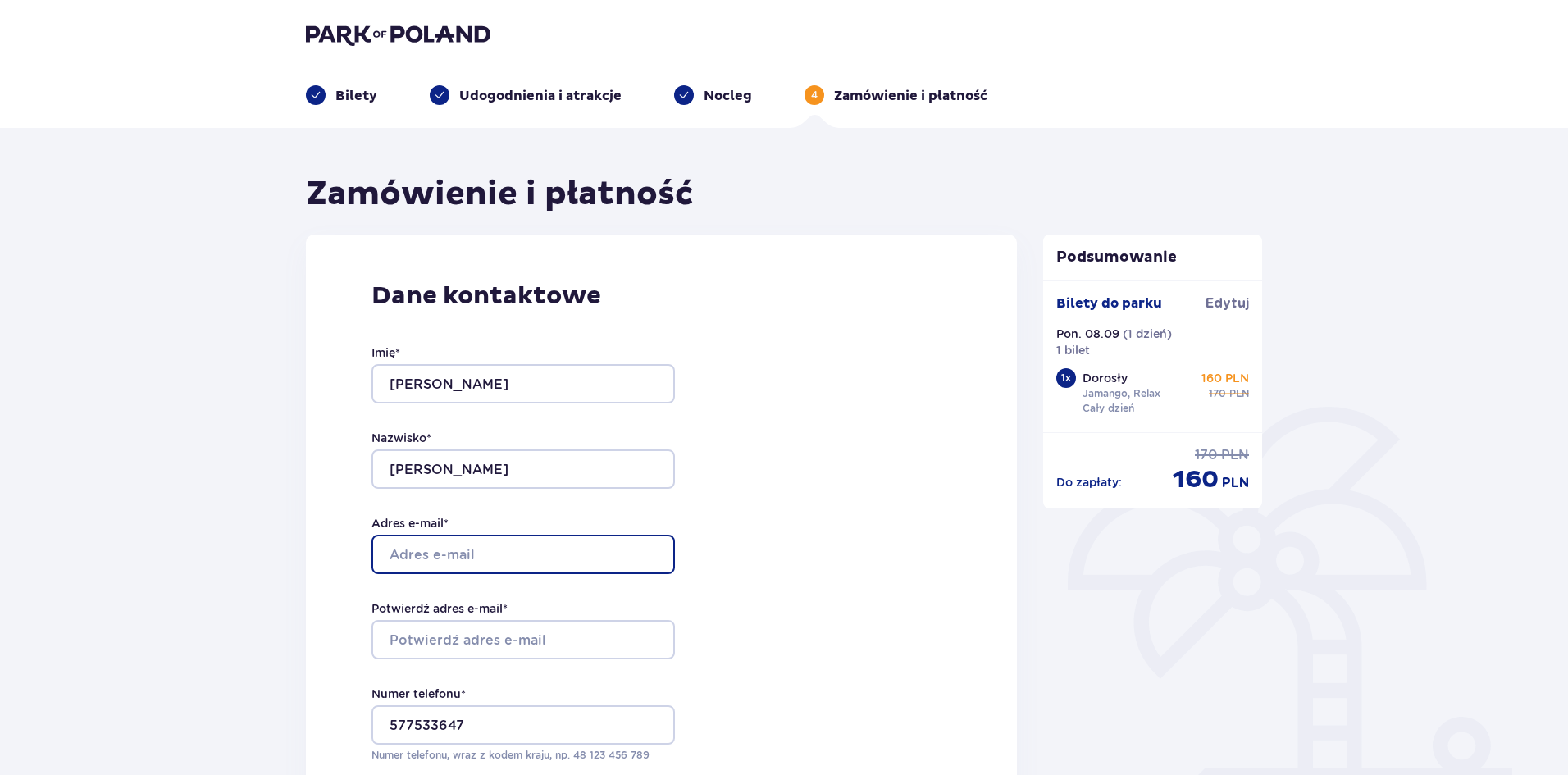
click at [621, 560] on input "Adres e-mail *" at bounding box center [523, 555] width 304 height 40
type input "sugaub386@gmail.com"
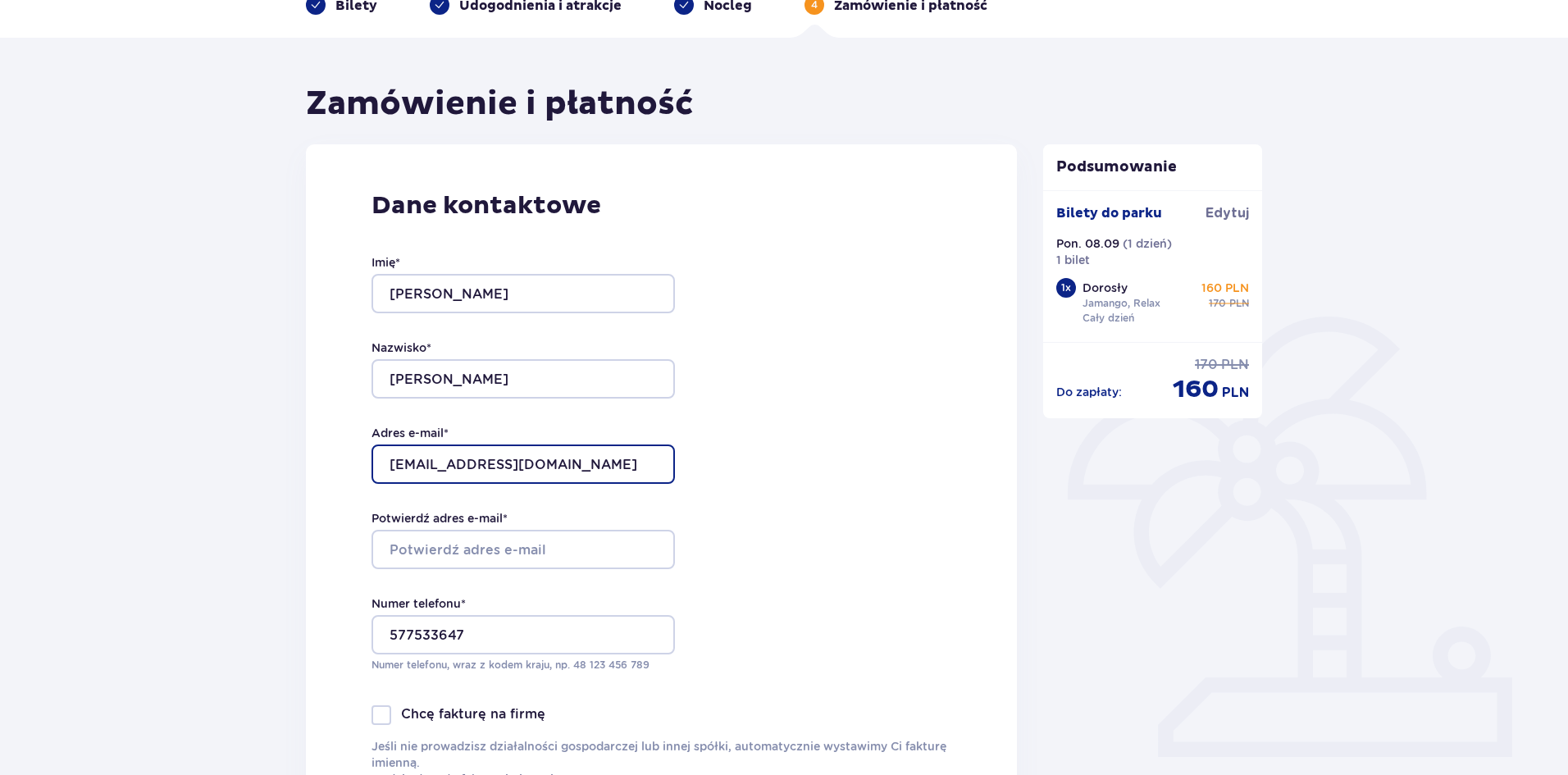
scroll to position [164, 0]
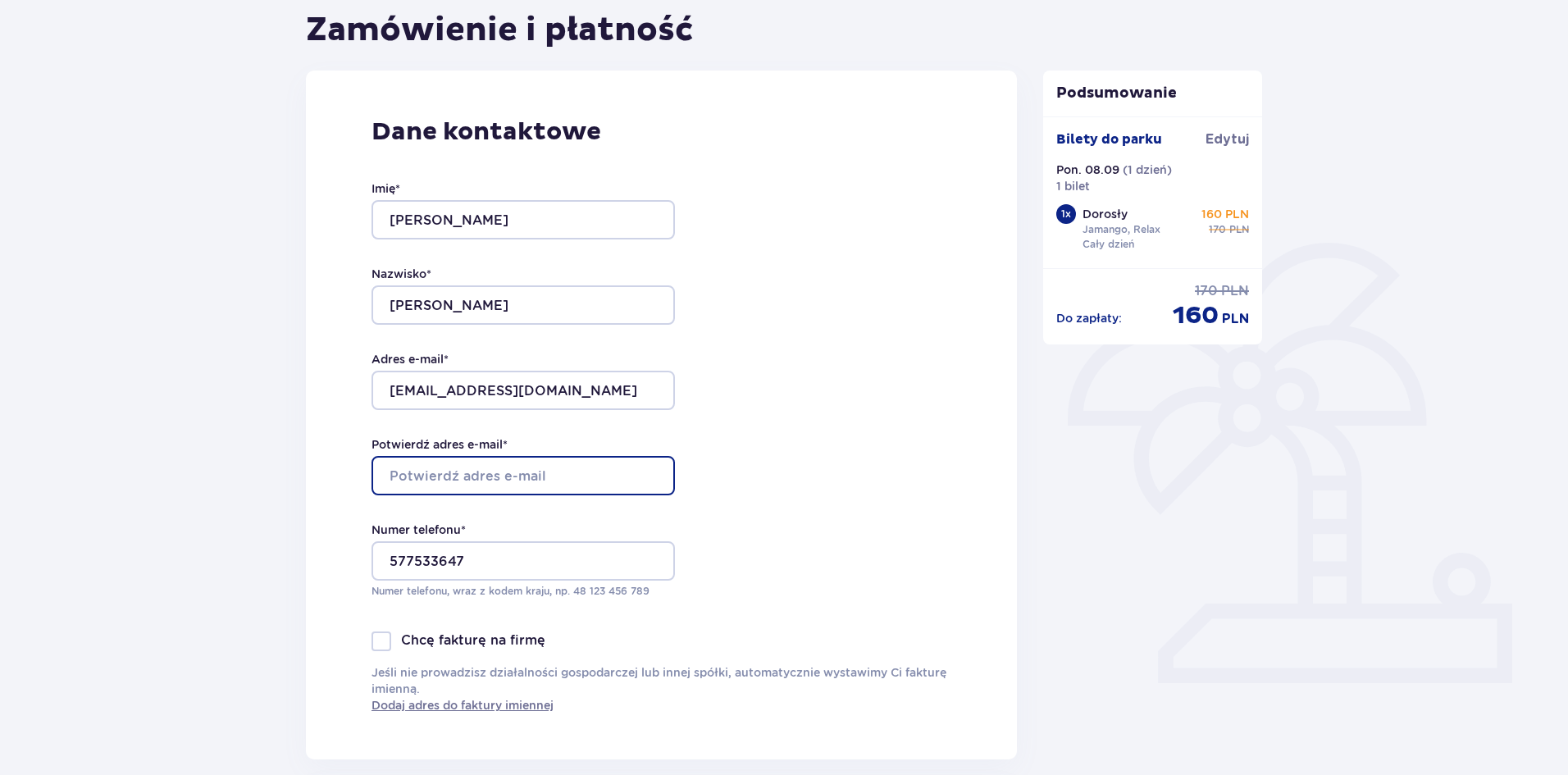
click at [621, 472] on input "Potwierdź adres e-mail *" at bounding box center [523, 475] width 304 height 40
click at [569, 480] on input "Potwierdź adres e-mail *" at bounding box center [523, 475] width 304 height 40
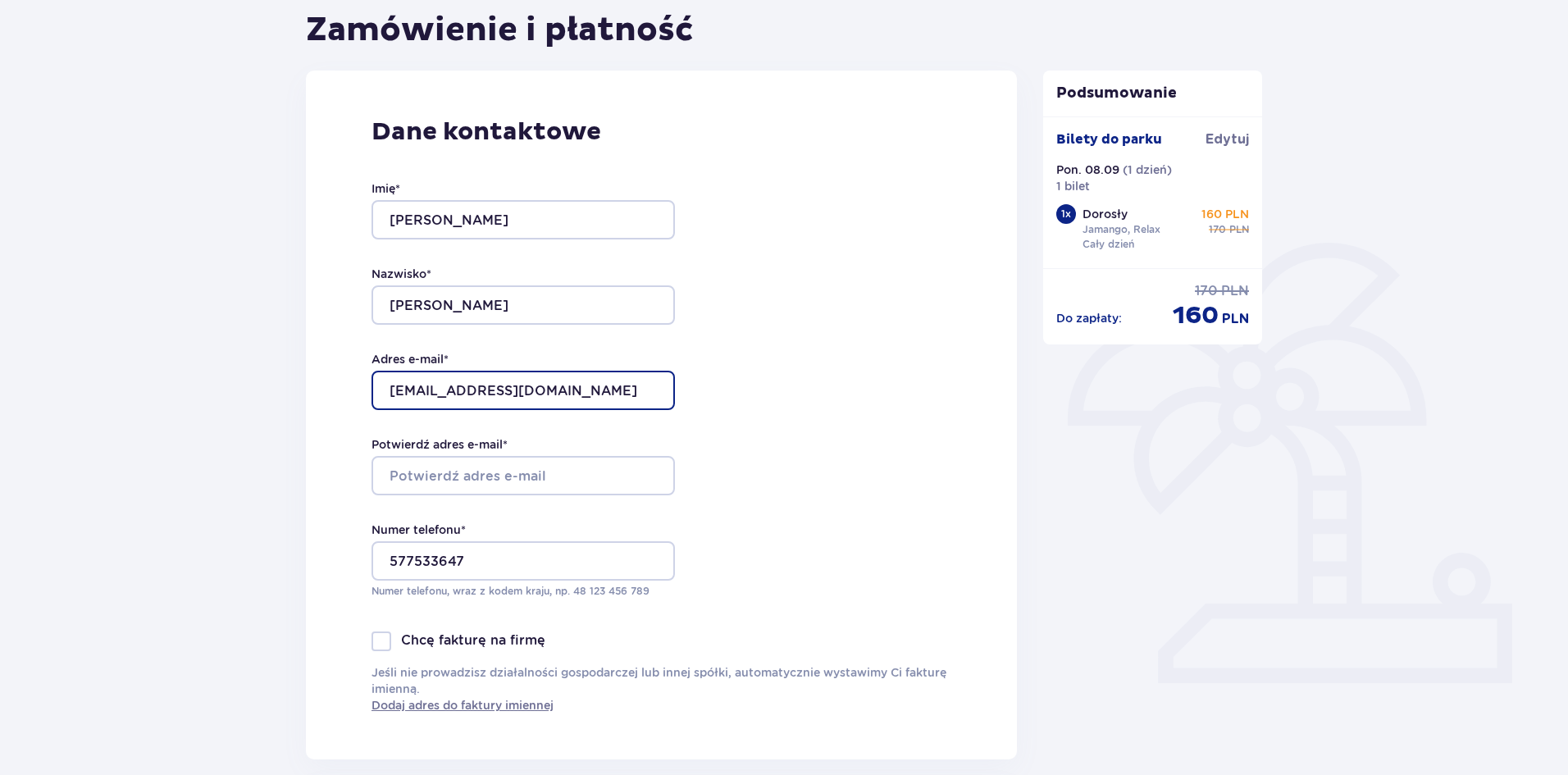
drag, startPoint x: 510, startPoint y: 388, endPoint x: 341, endPoint y: 397, distance: 169.2
click at [341, 397] on div "Dane kontaktowe Imię * Krzysztof Nazwisko * Gawroński Adres e-mail * sugaub386@…" at bounding box center [662, 414] width 711 height 689
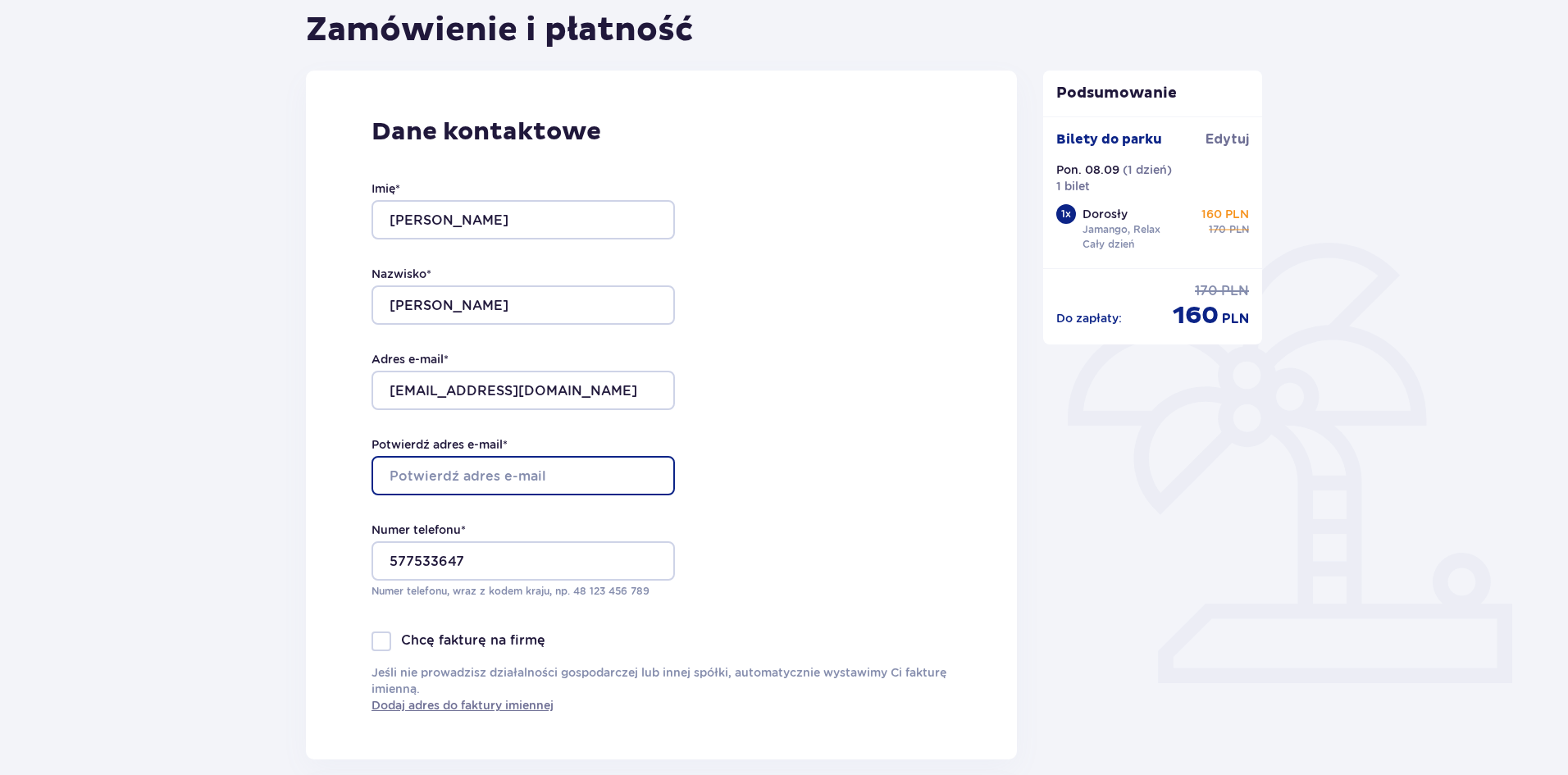
click at [545, 475] on input "Potwierdź adres e-mail *" at bounding box center [523, 475] width 304 height 40
paste input "sugaub386@gmail.com"
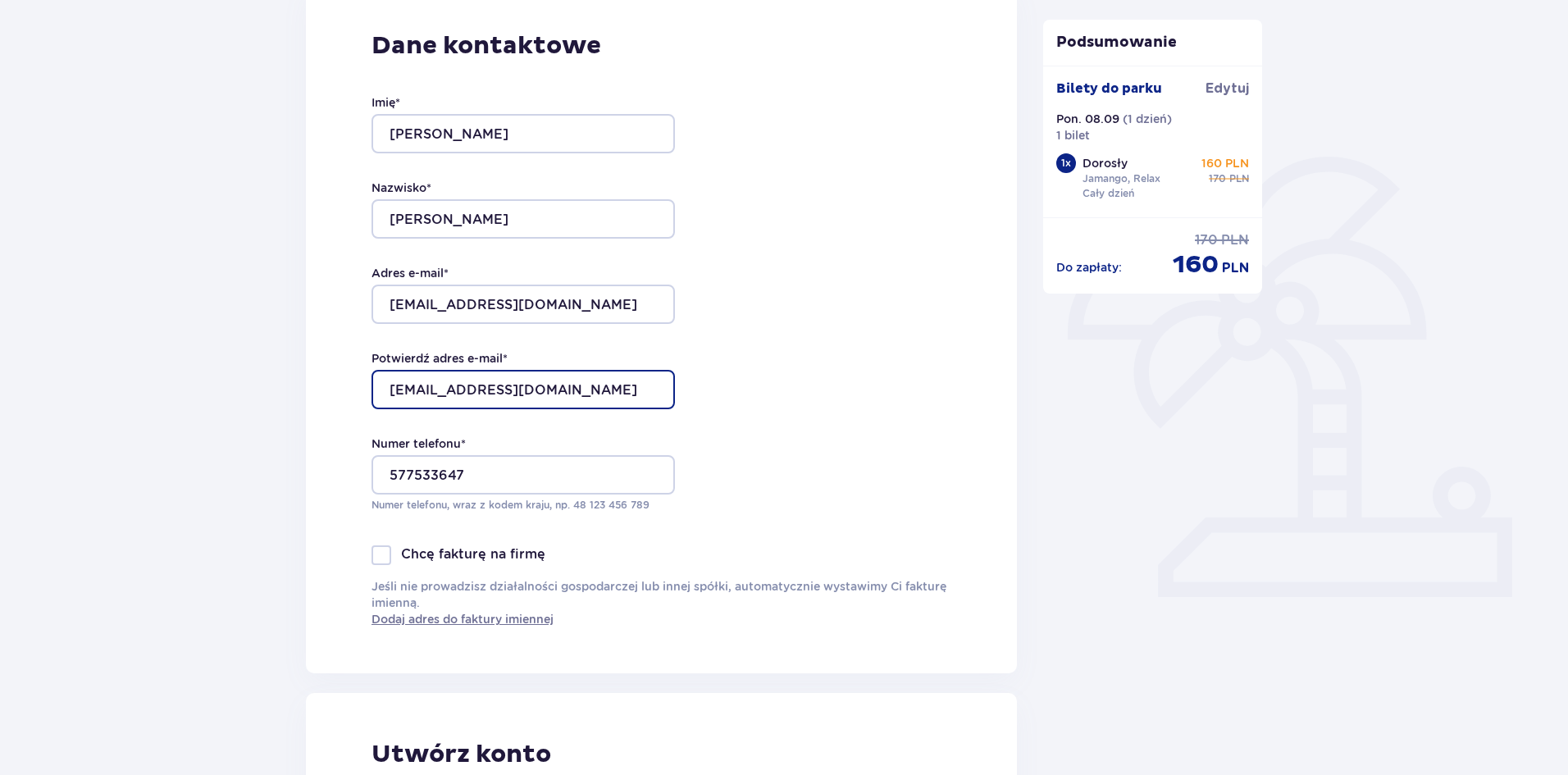
scroll to position [656, 0]
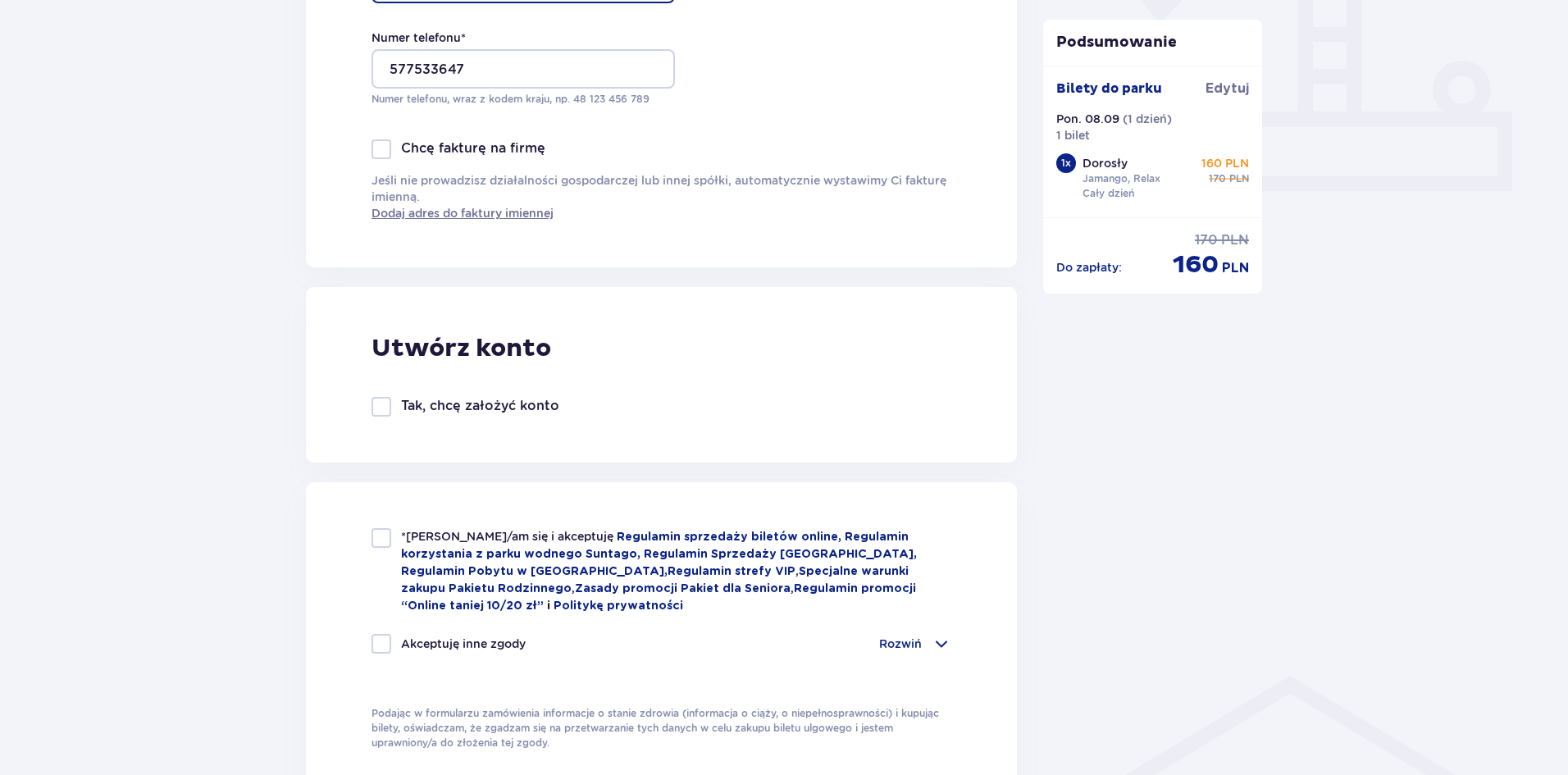
type input "sugaub386@gmail.com"
click at [375, 642] on div at bounding box center [381, 644] width 20 height 20
checkbox input "true"
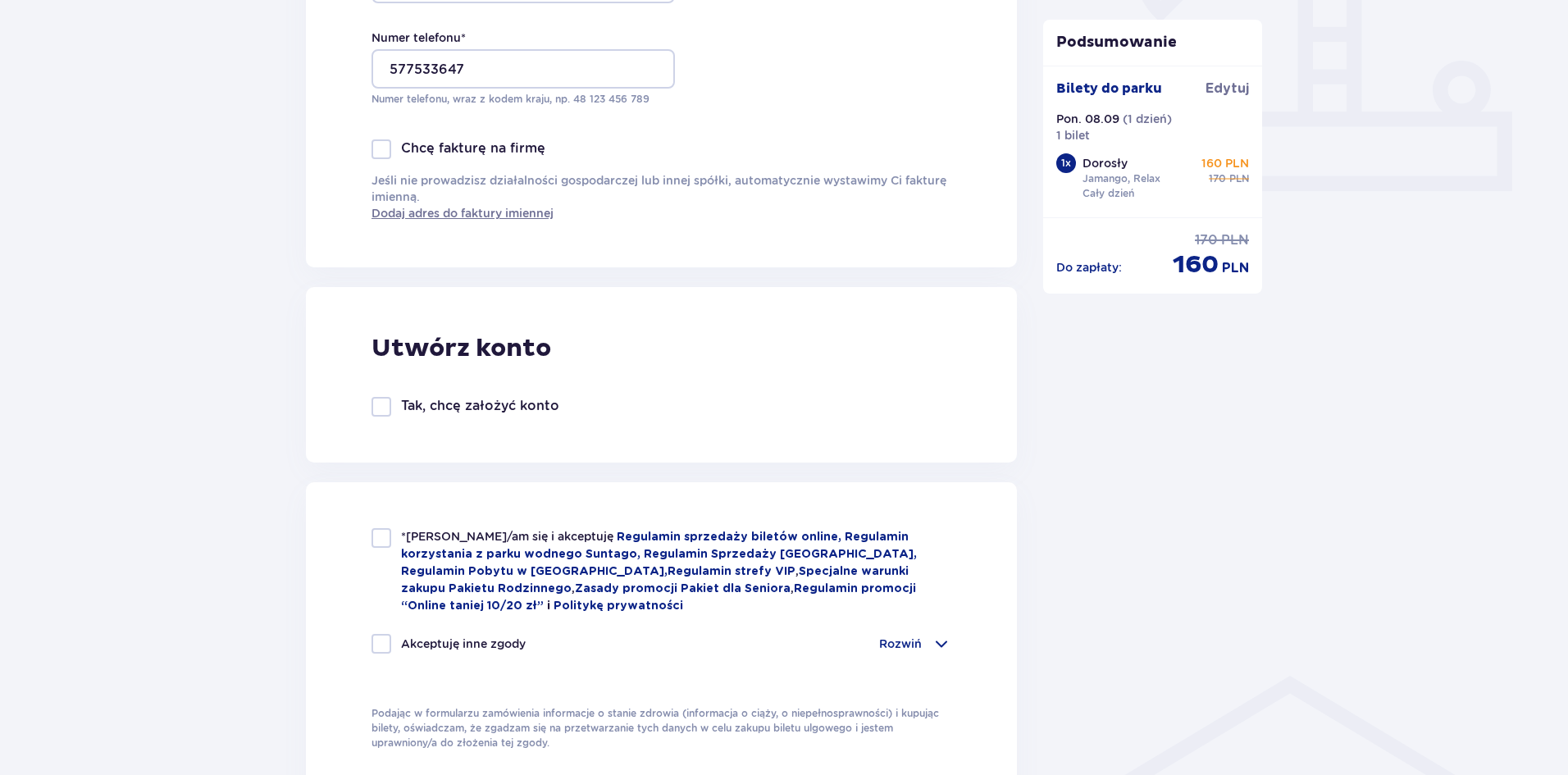
checkbox input "true"
drag, startPoint x: 384, startPoint y: 627, endPoint x: 388, endPoint y: 563, distance: 64.1
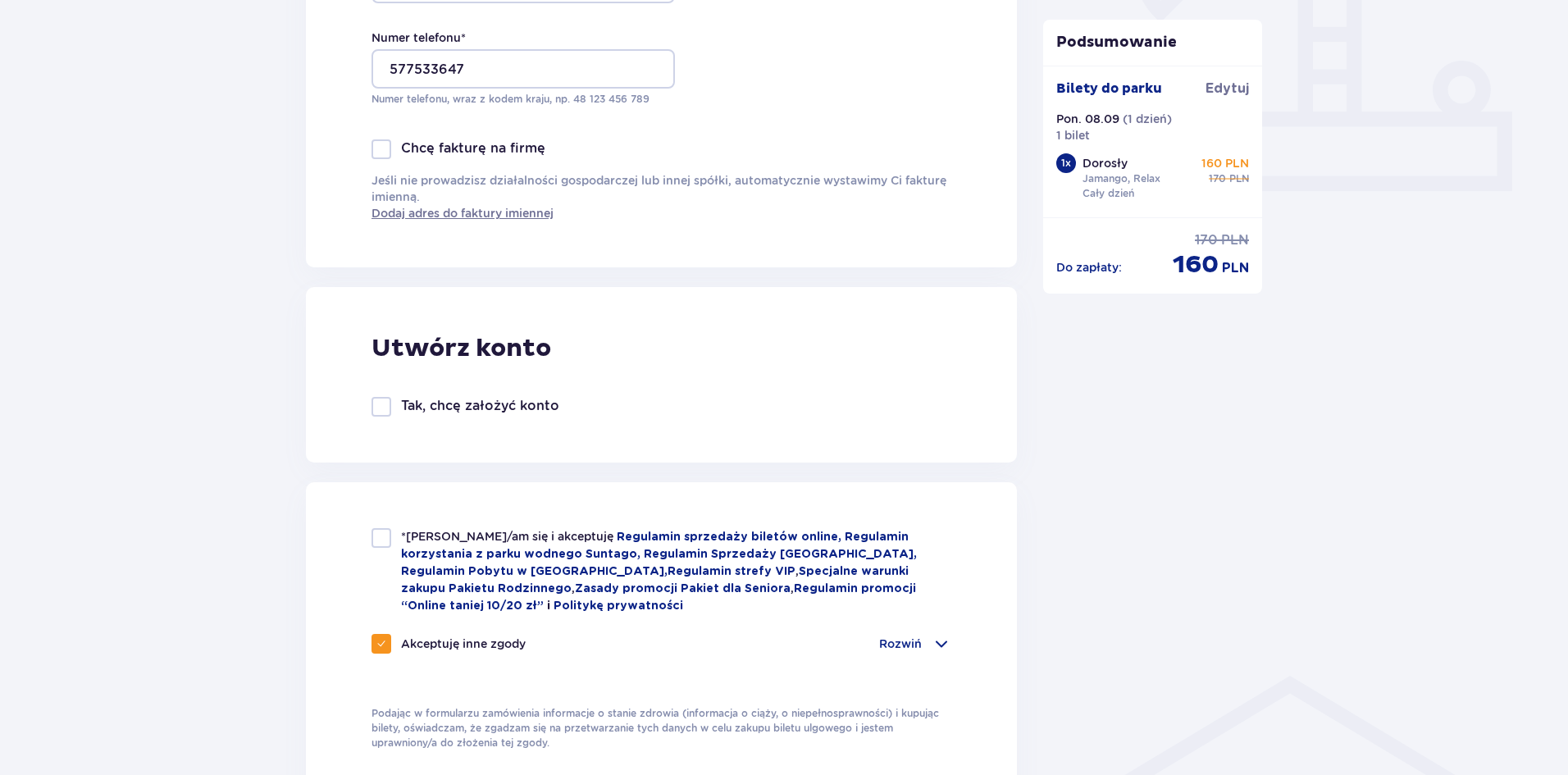
click at [384, 626] on div "*Zapoznałem/am się i akceptuję Regulamin sprzedaży biletów online, Regulamin ko…" at bounding box center [661, 601] width 580 height 145
click at [382, 538] on div at bounding box center [381, 538] width 20 height 20
checkbox input "true"
click at [388, 642] on div at bounding box center [381, 644] width 20 height 20
checkbox input "false"
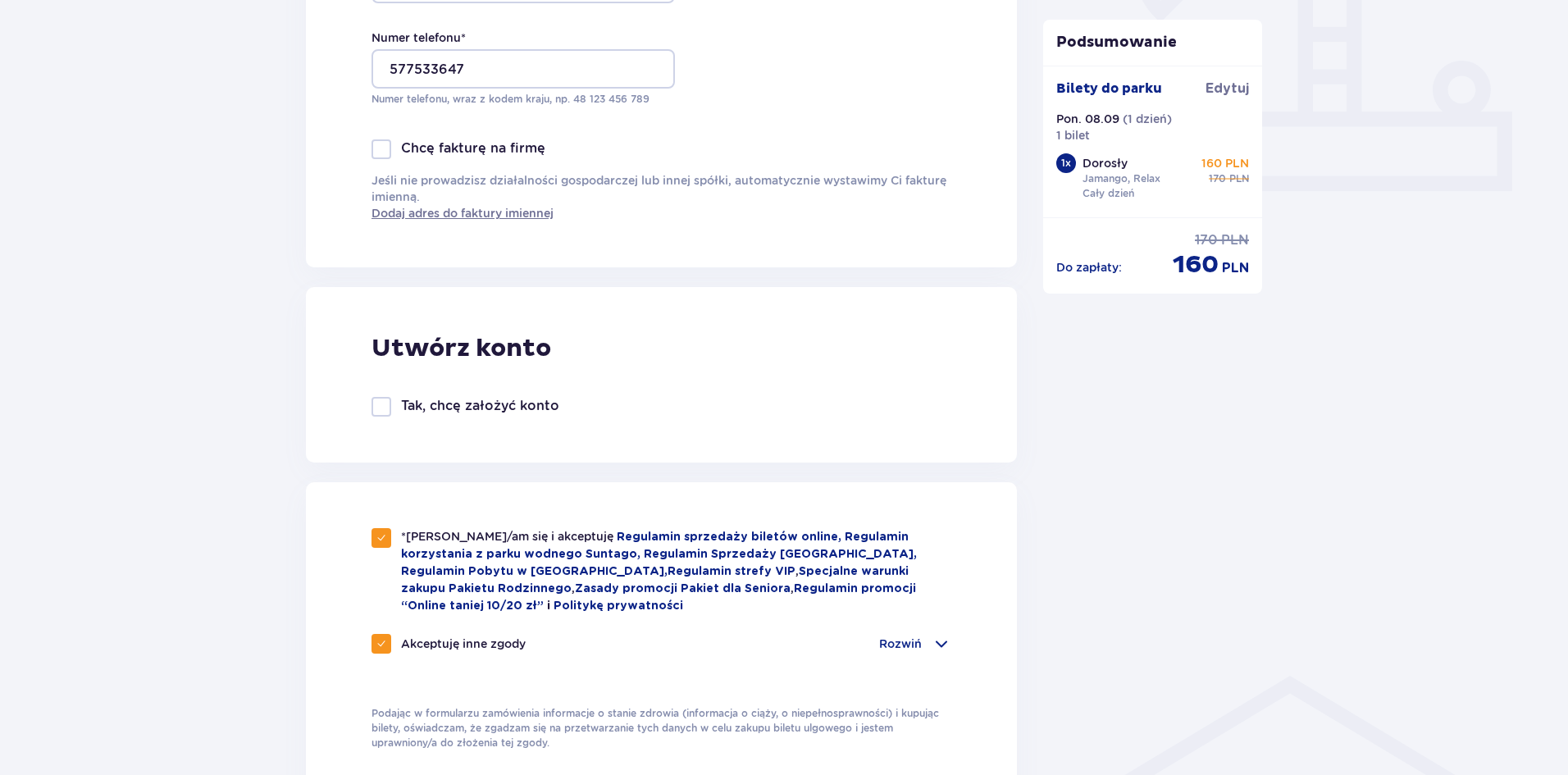
checkbox input "false"
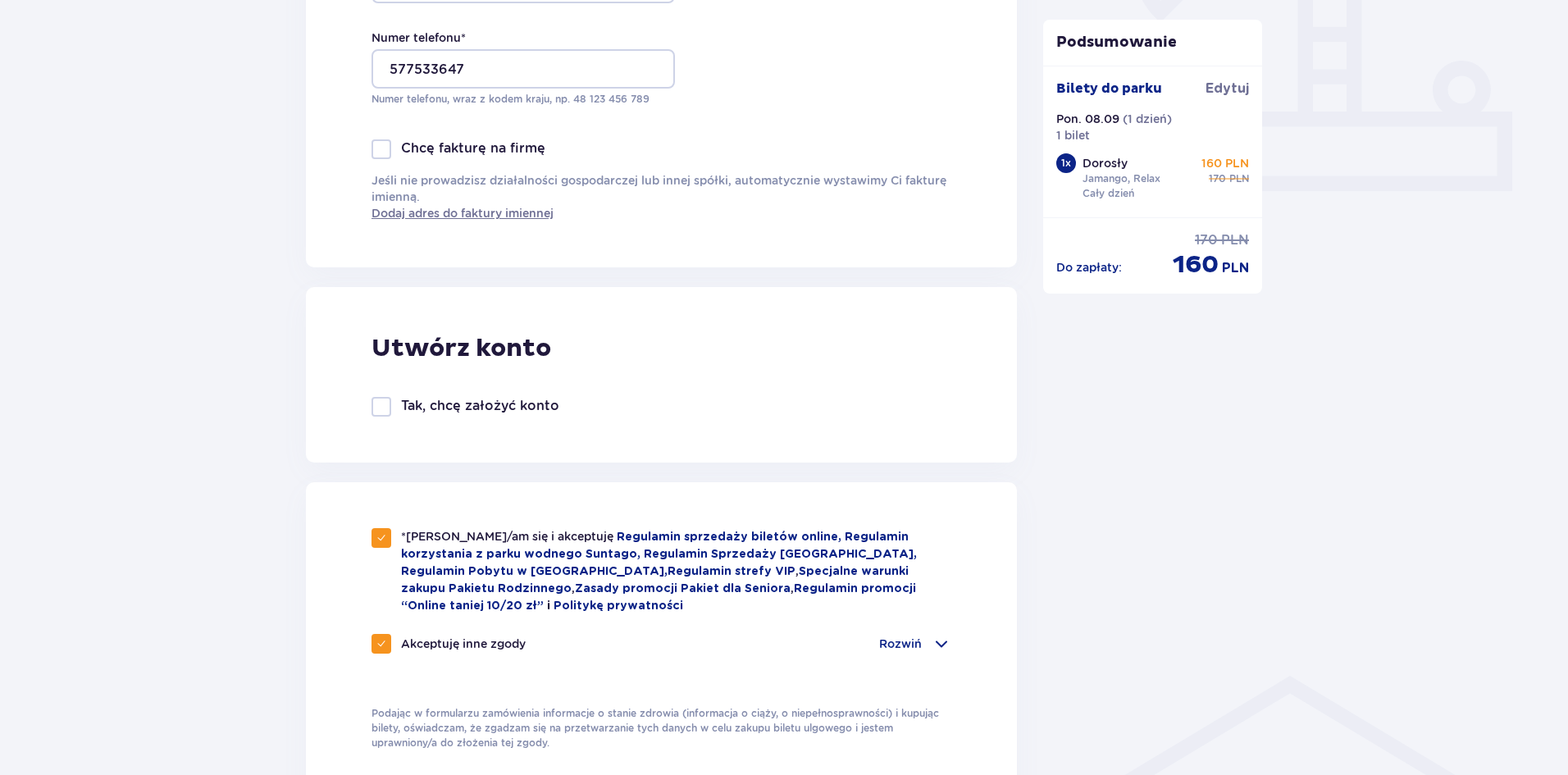
checkbox input "false"
drag, startPoint x: 389, startPoint y: 648, endPoint x: 391, endPoint y: 591, distance: 57.0
click at [389, 647] on div at bounding box center [381, 644] width 20 height 20
checkbox input "true"
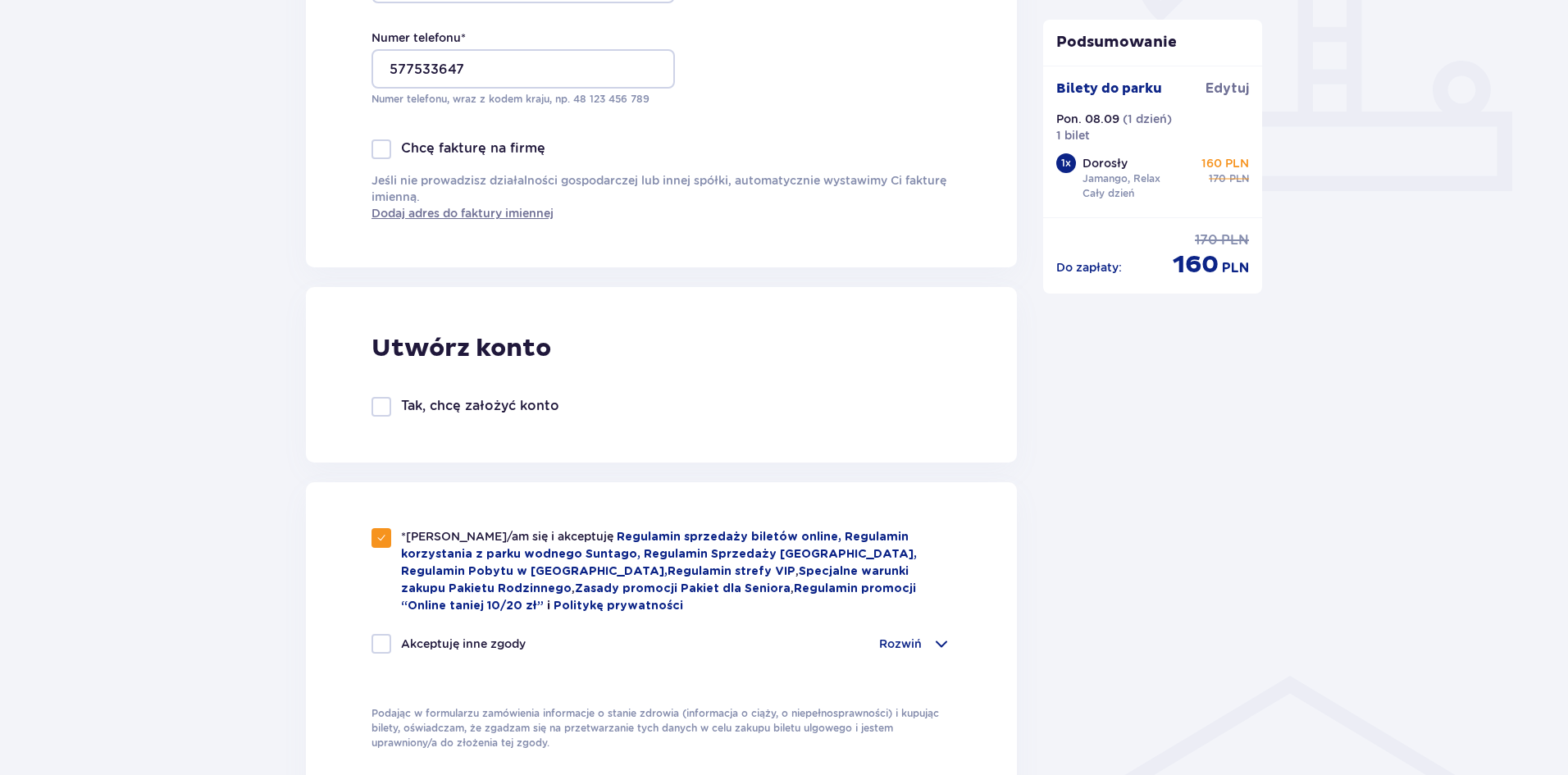
checkbox input "true"
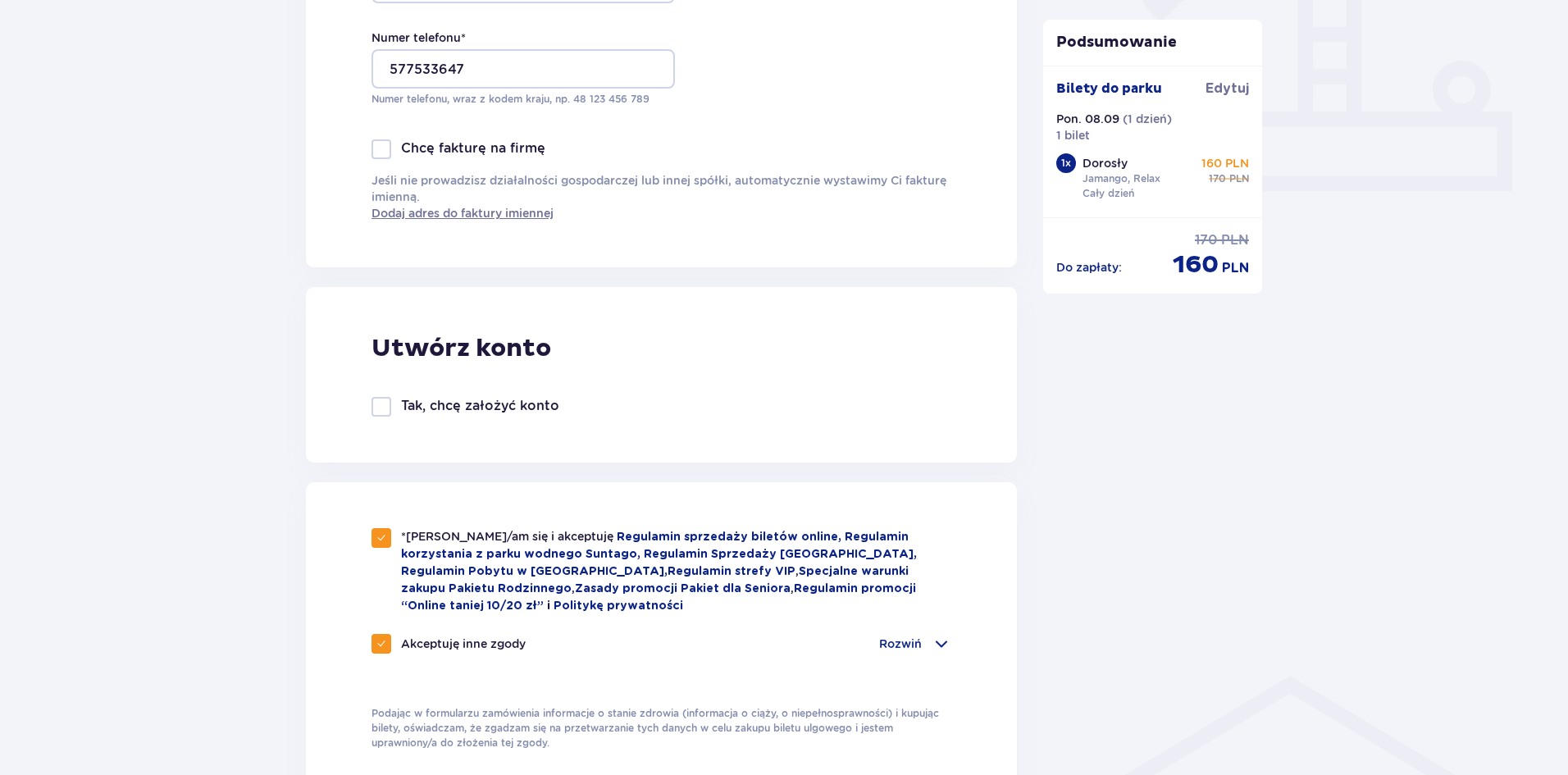
click at [366, 542] on div "*Zapoznałem/am się i akceptuję Regulamin sprzedaży biletów online, Regulamin ko…" at bounding box center [662, 639] width 711 height 314
click at [375, 540] on div at bounding box center [381, 538] width 20 height 20
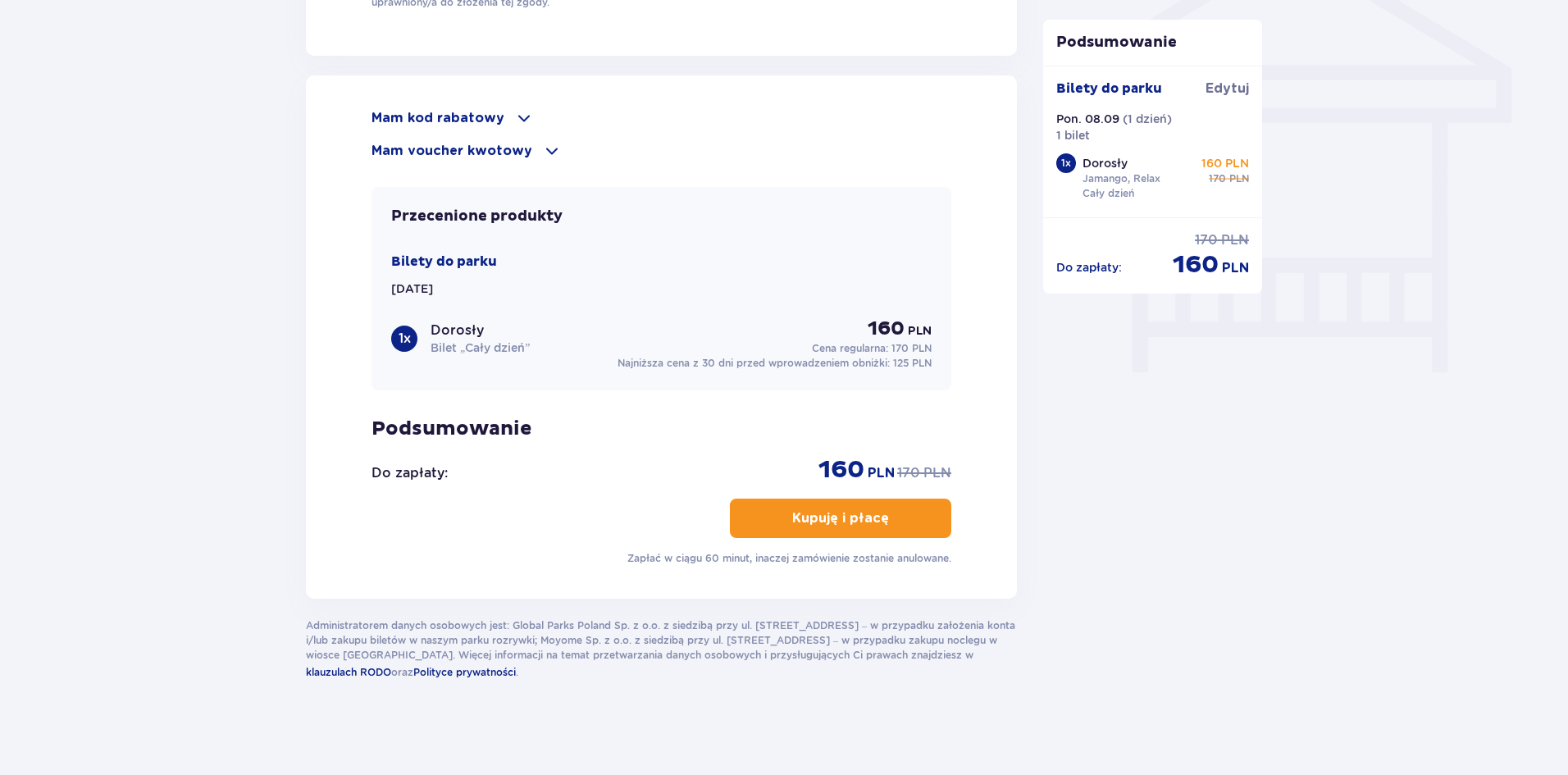
click at [796, 510] on p "Kupuję i płacę" at bounding box center [840, 518] width 97 height 18
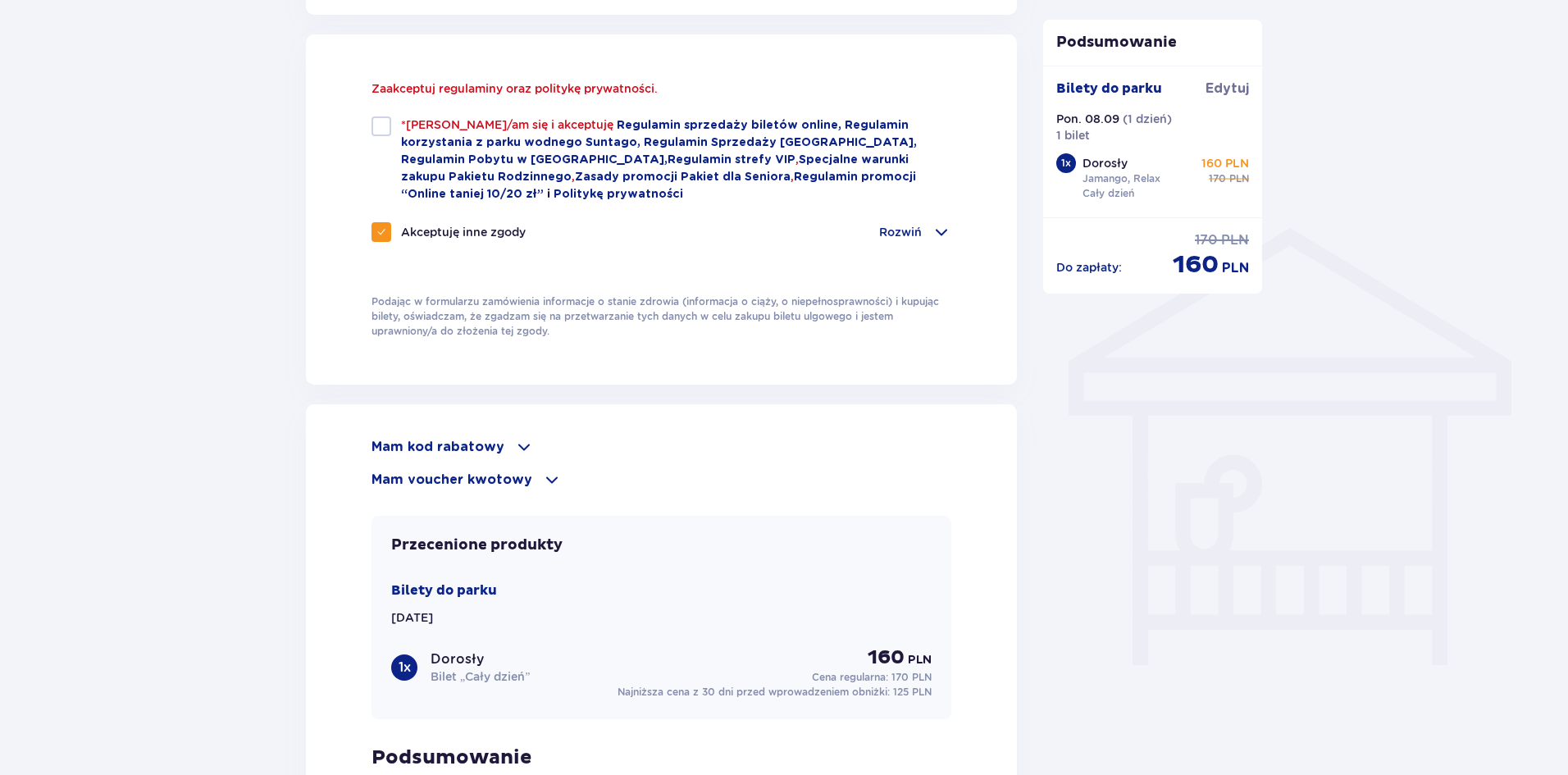
scroll to position [1102, 0]
click at [378, 130] on div at bounding box center [381, 128] width 20 height 20
checkbox input "true"
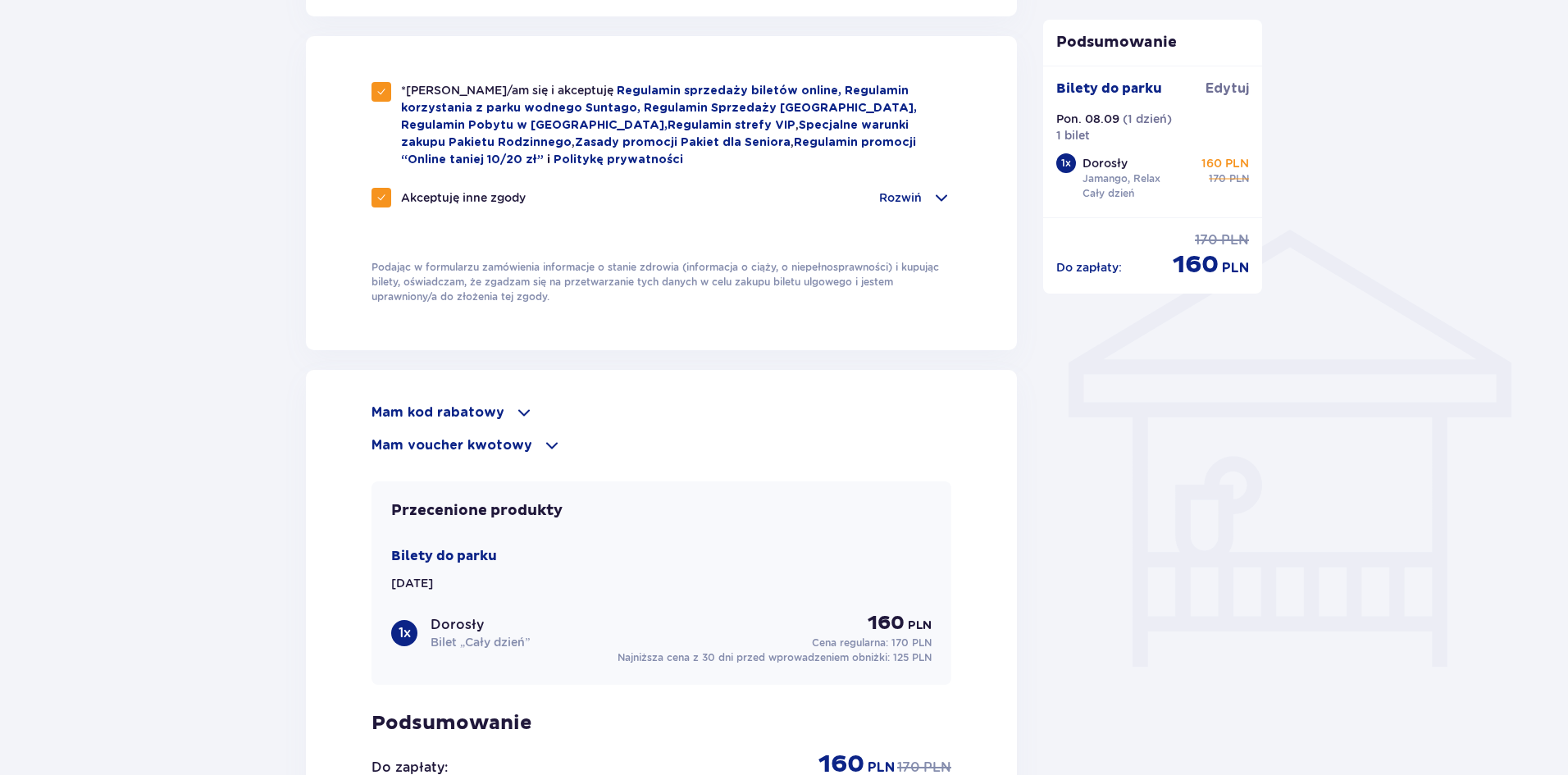
click at [382, 195] on span at bounding box center [381, 198] width 10 height 10
checkbox input "false"
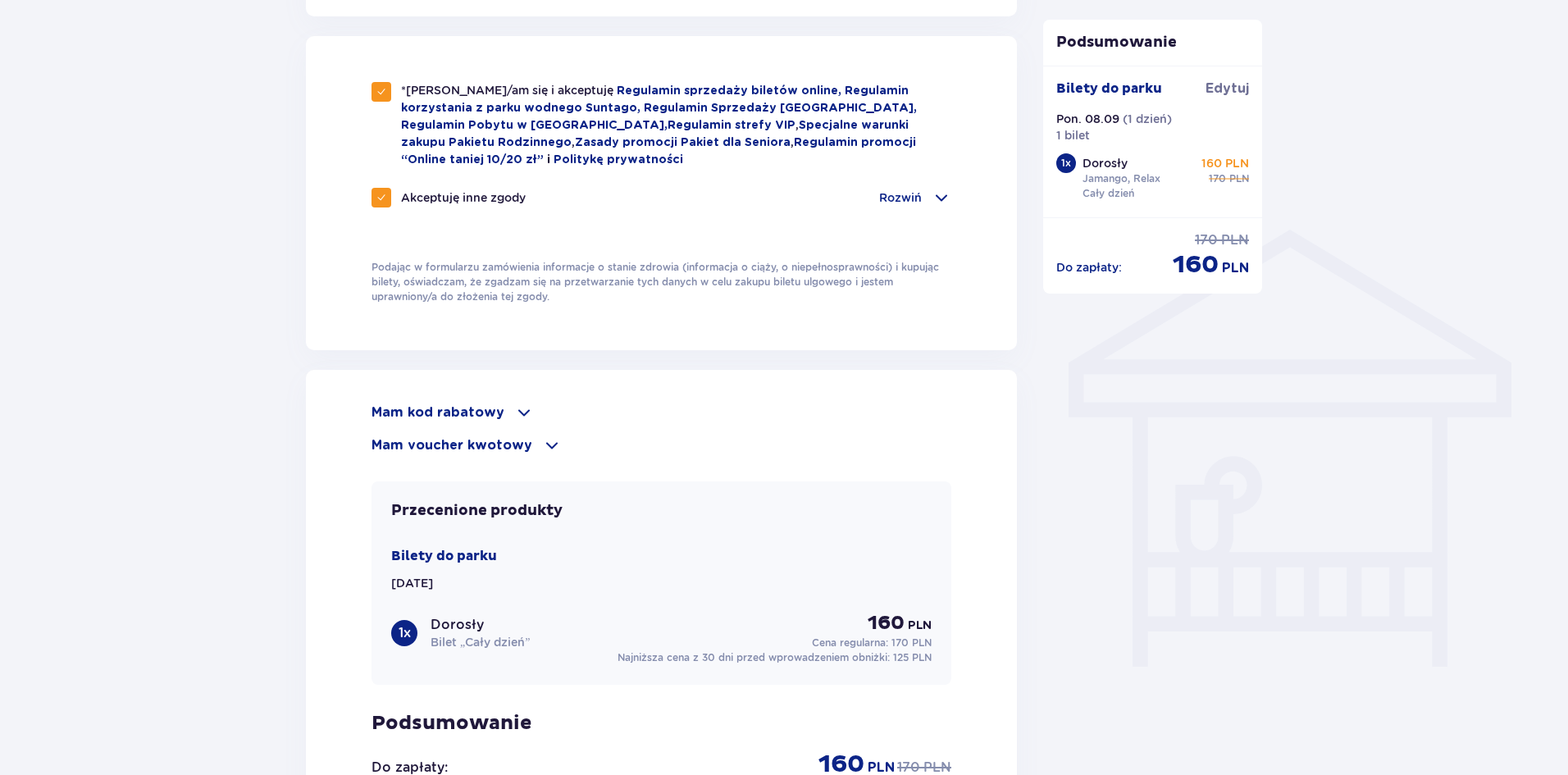
checkbox input "false"
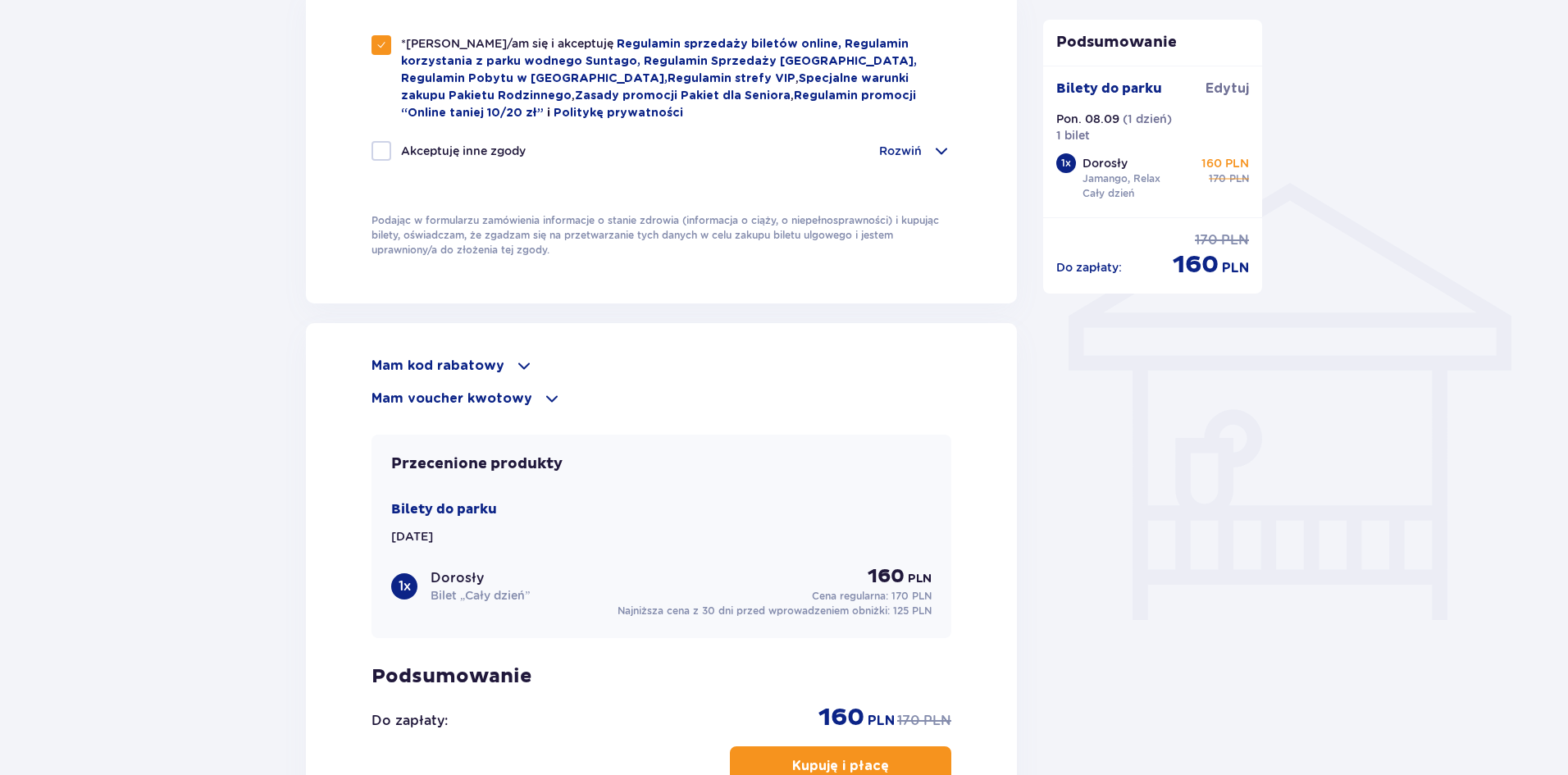
scroll to position [1184, 0]
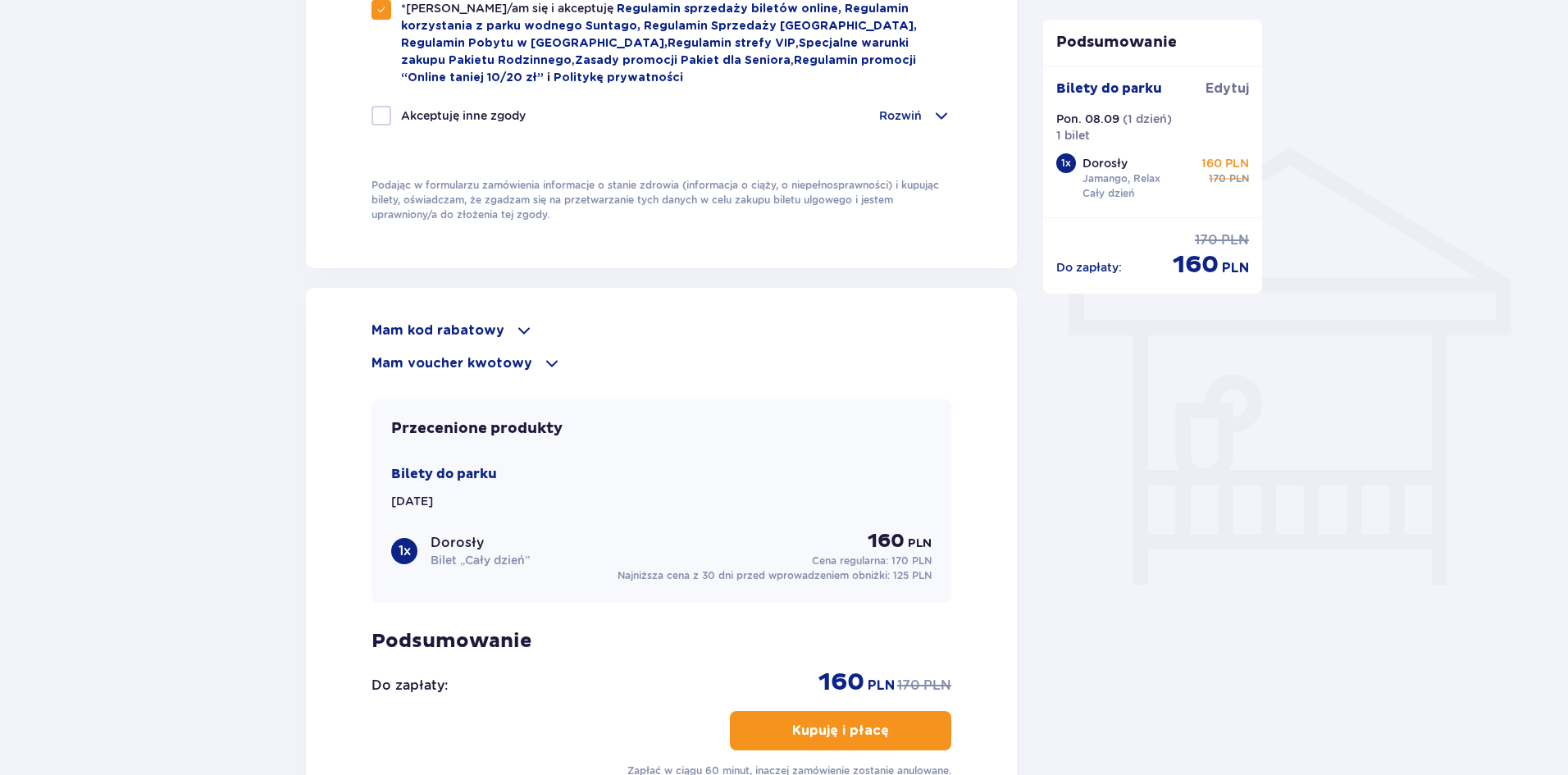
click at [838, 721] on p "Kupuję i płacę" at bounding box center [840, 730] width 97 height 18
